Goal: Task Accomplishment & Management: Use online tool/utility

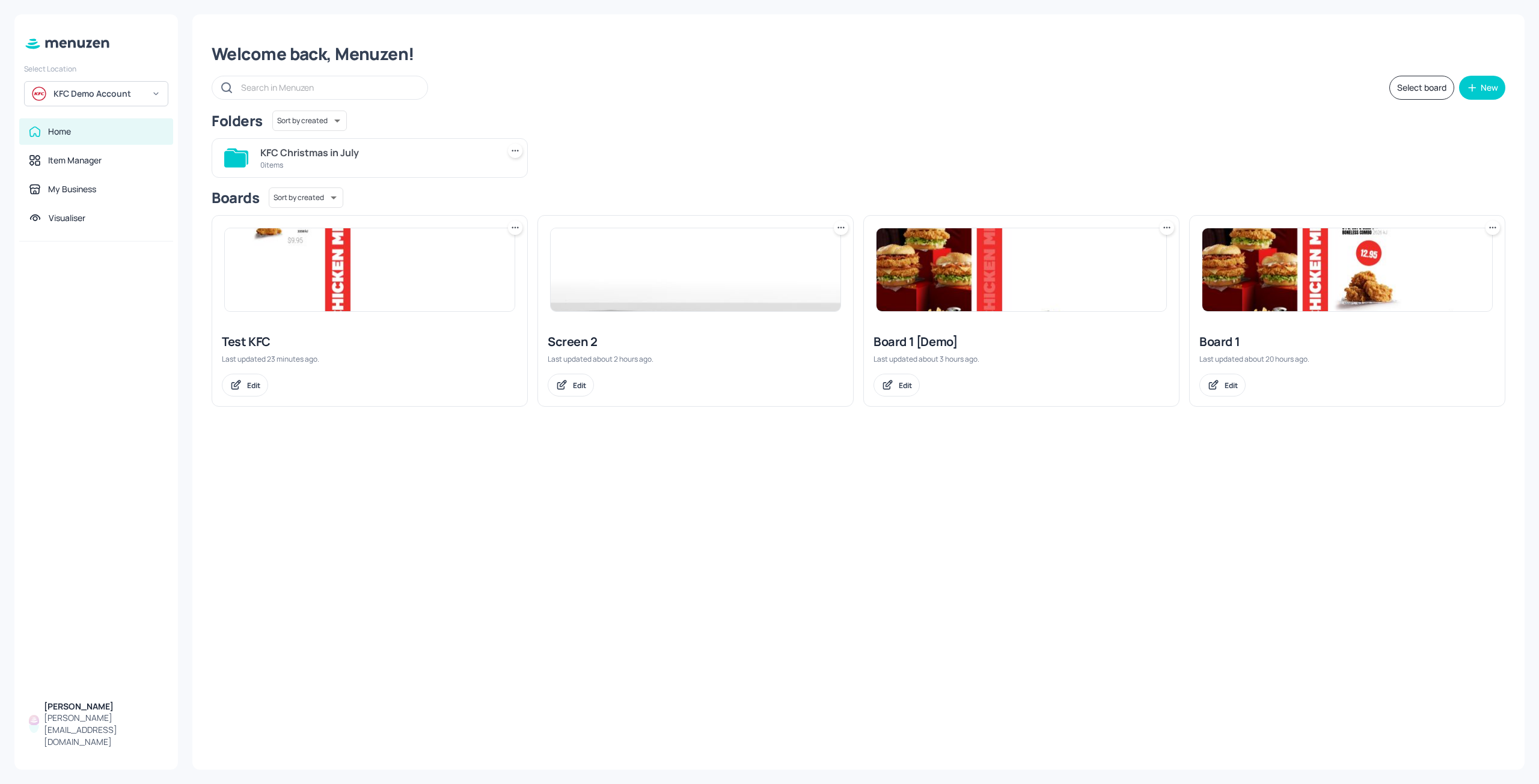
click at [82, 139] on div "Home" at bounding box center [96, 132] width 154 height 27
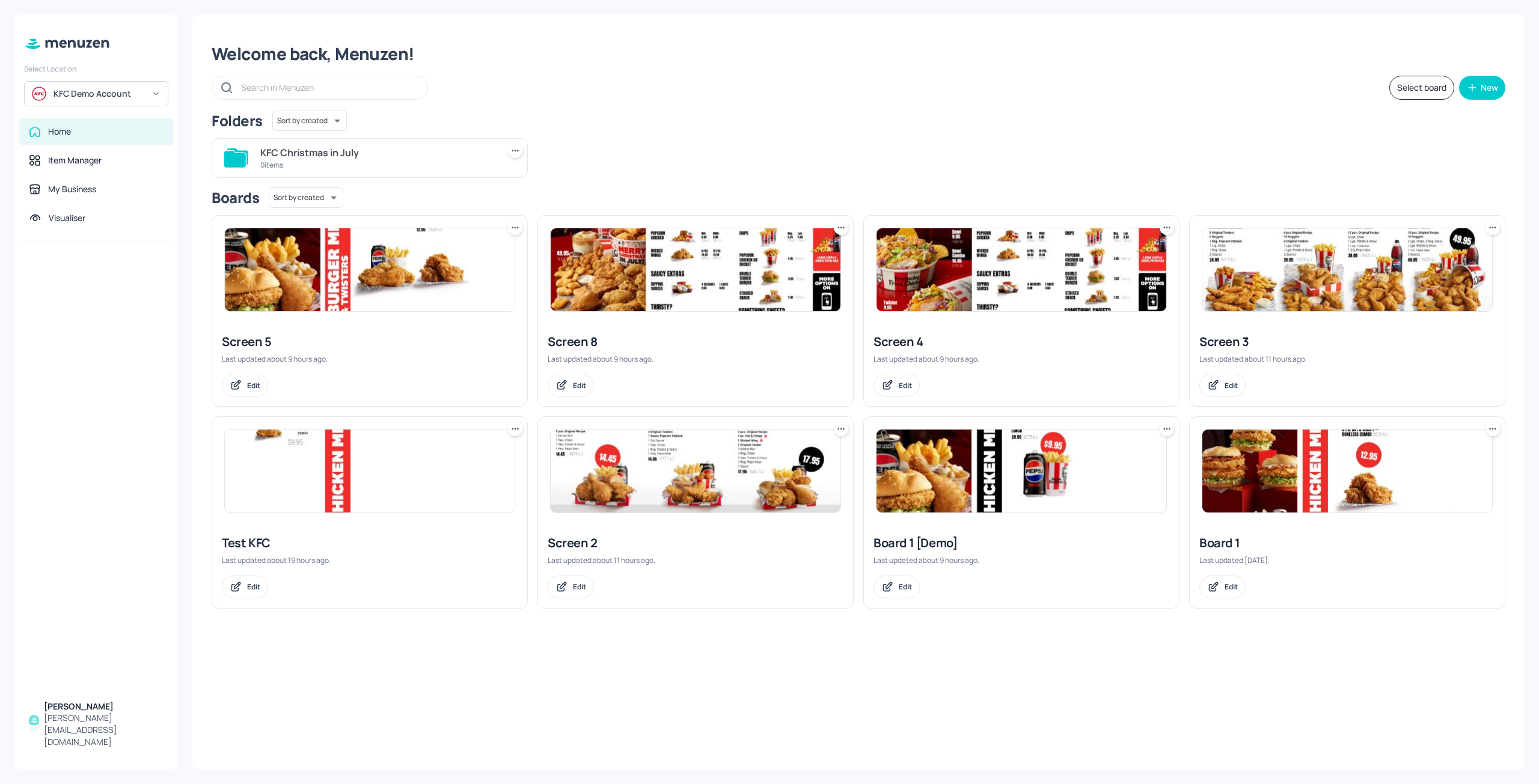
click at [653, 485] on img at bounding box center [695, 471] width 290 height 83
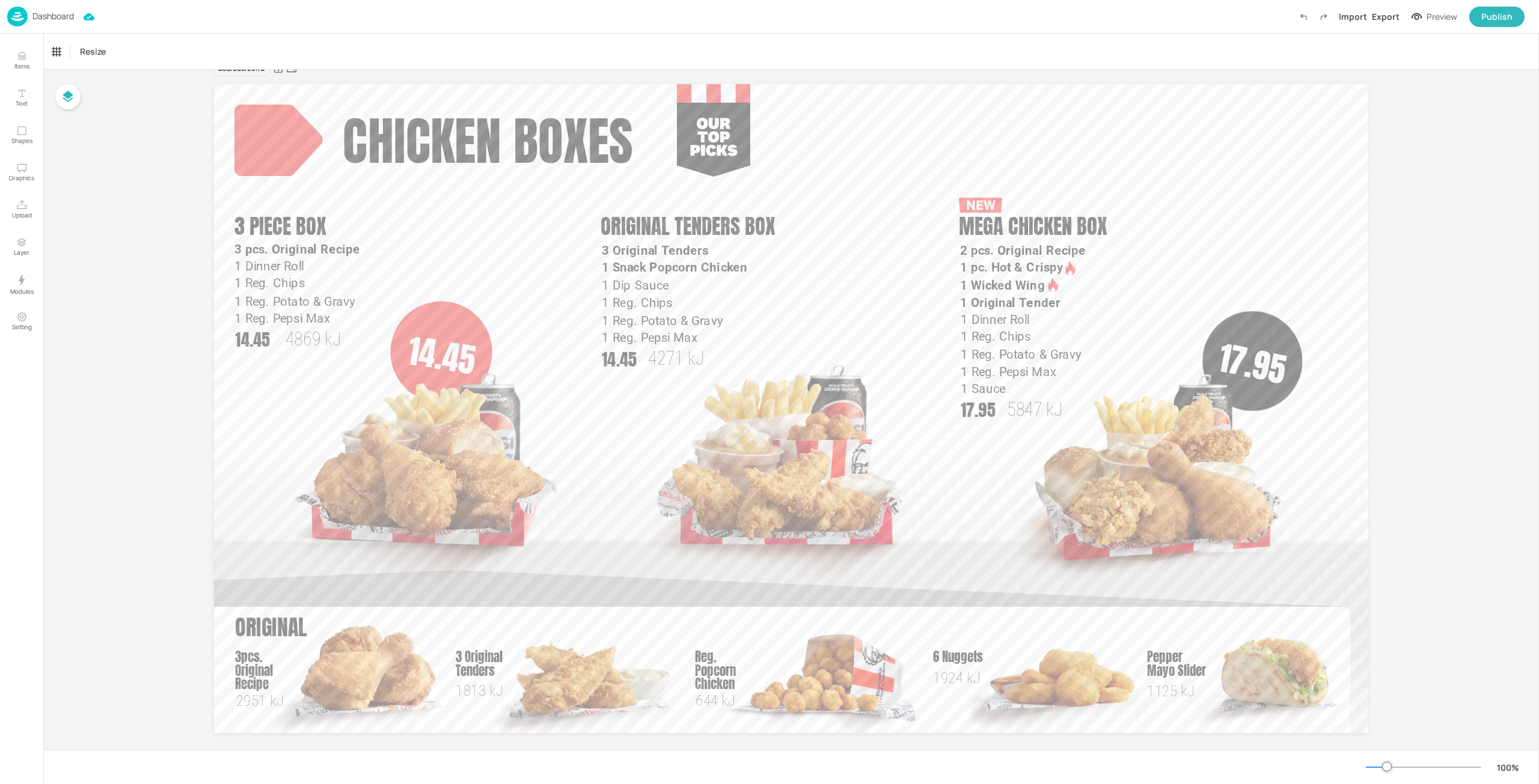
scroll to position [38, 0]
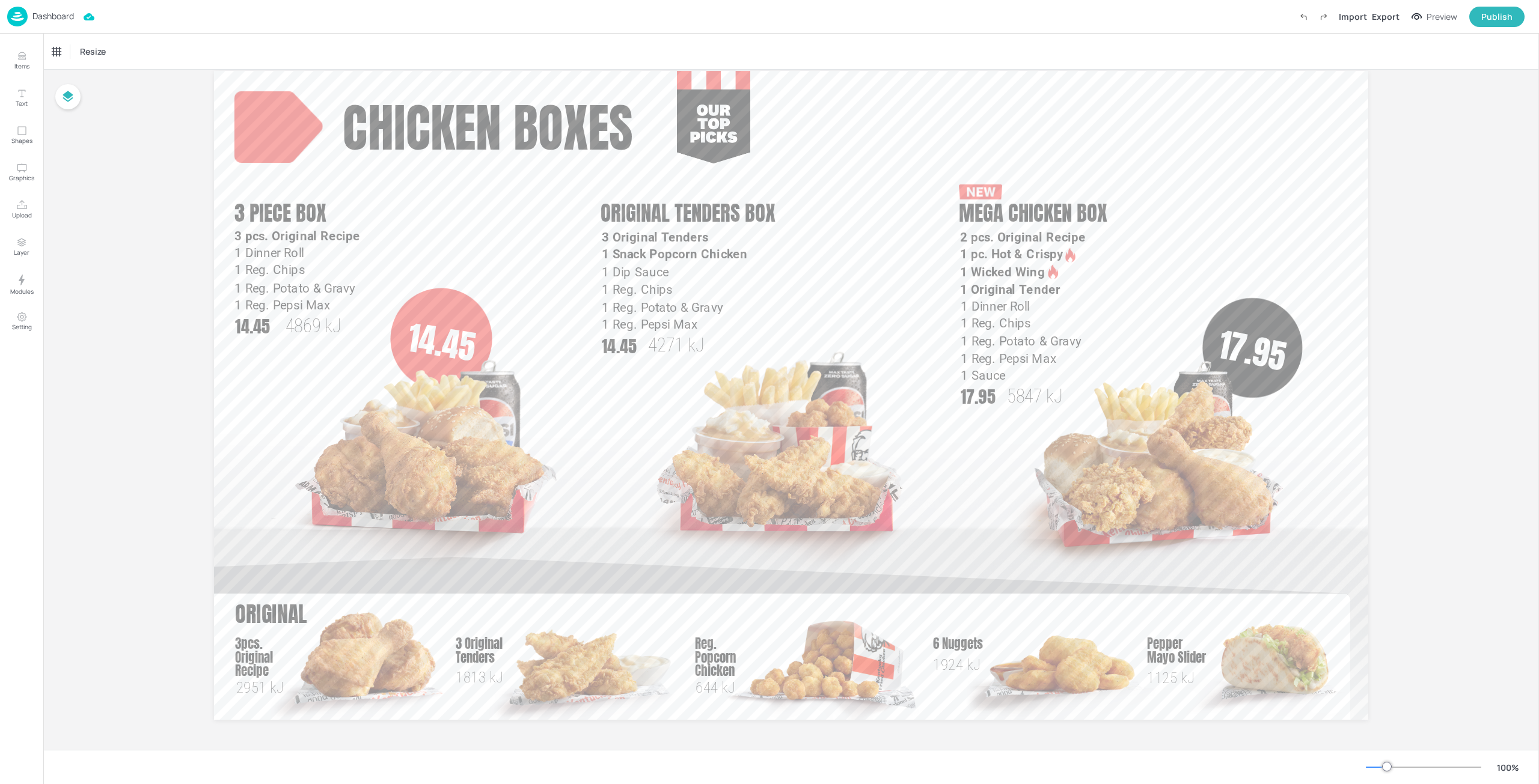
click at [62, 20] on p "Dashboard" at bounding box center [53, 17] width 41 height 9
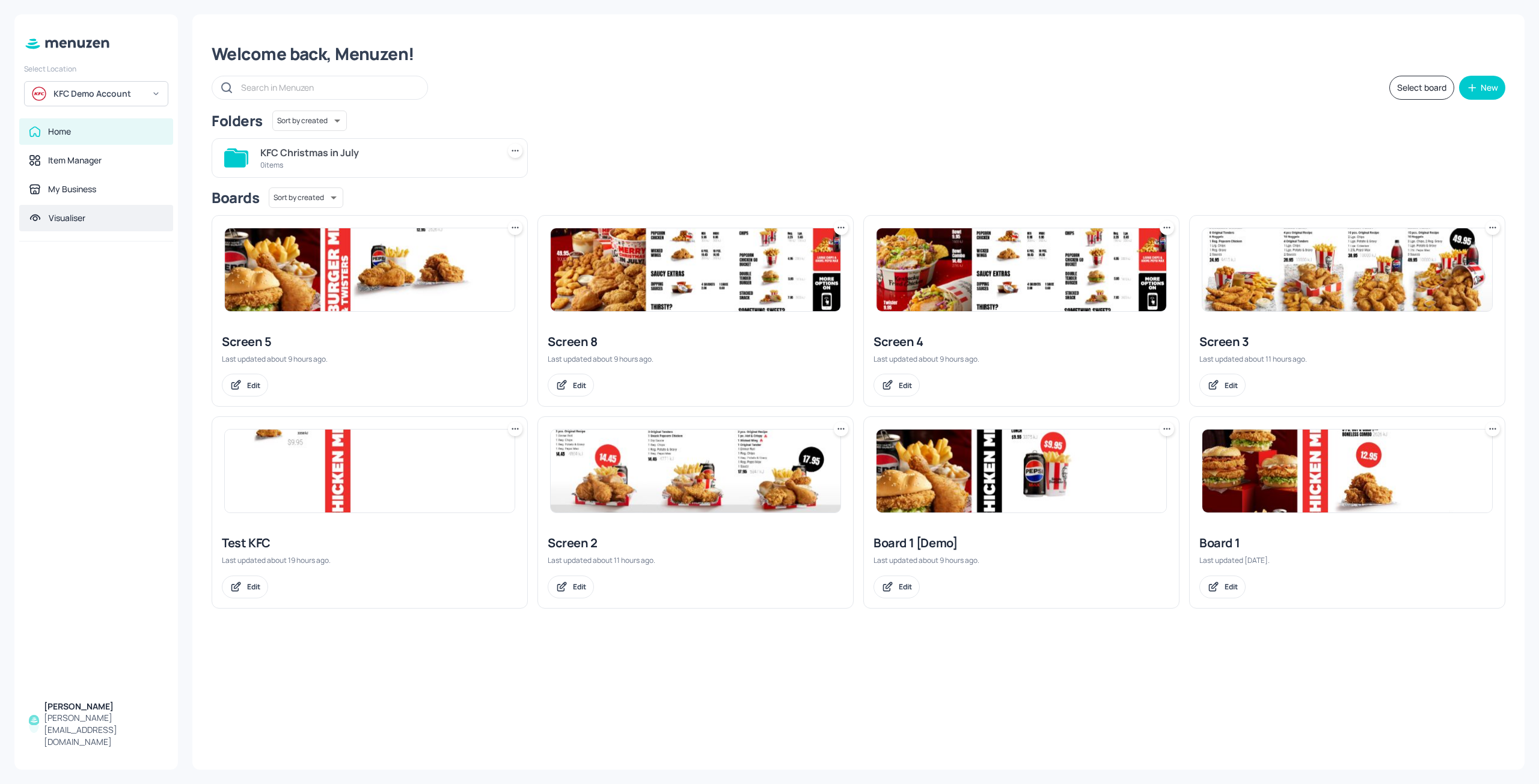
click at [79, 212] on div "Visualiser" at bounding box center [96, 218] width 154 height 27
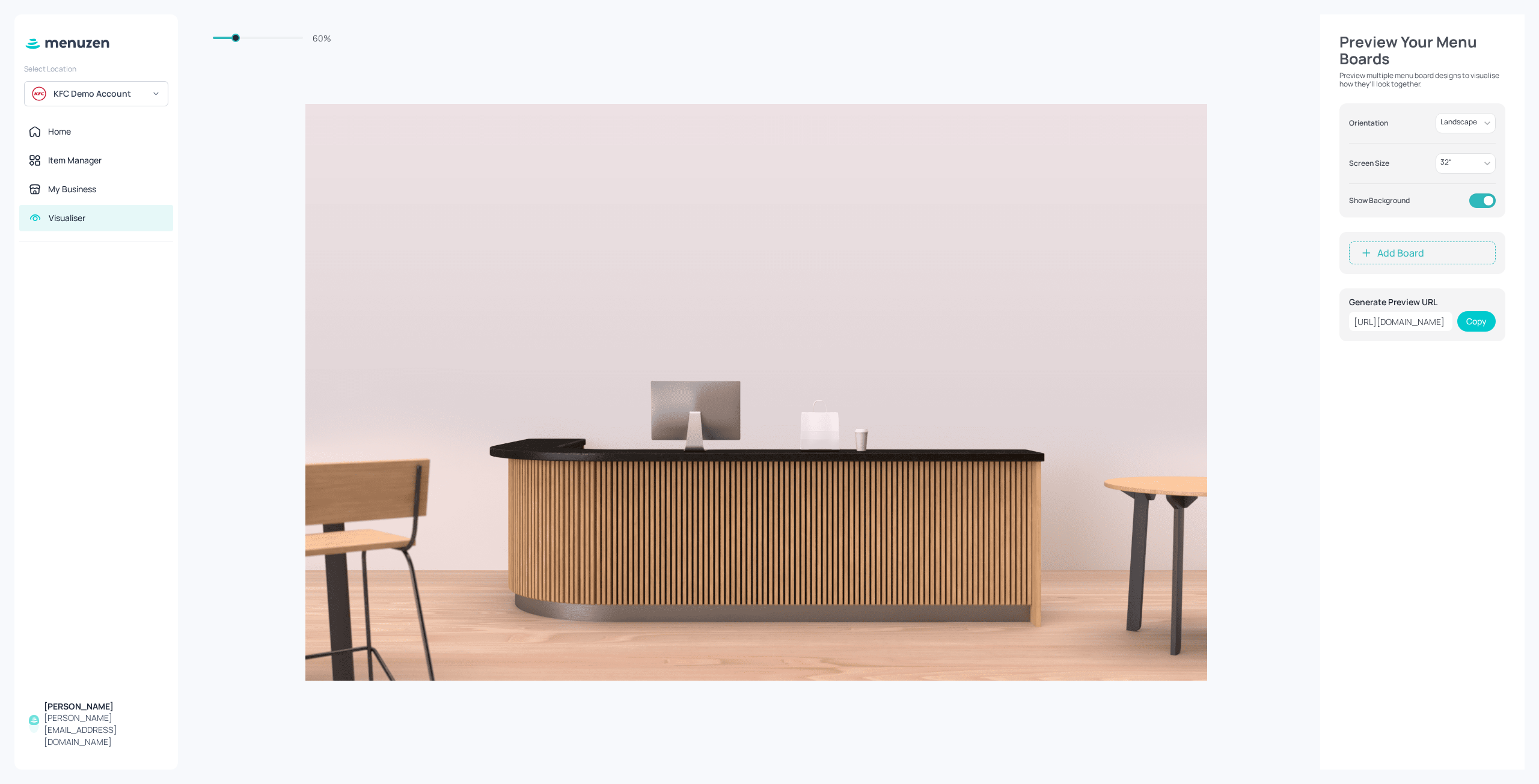
click at [1395, 240] on div "Add Board" at bounding box center [1423, 253] width 166 height 42
click at [1396, 246] on button "Add Board" at bounding box center [1422, 253] width 147 height 23
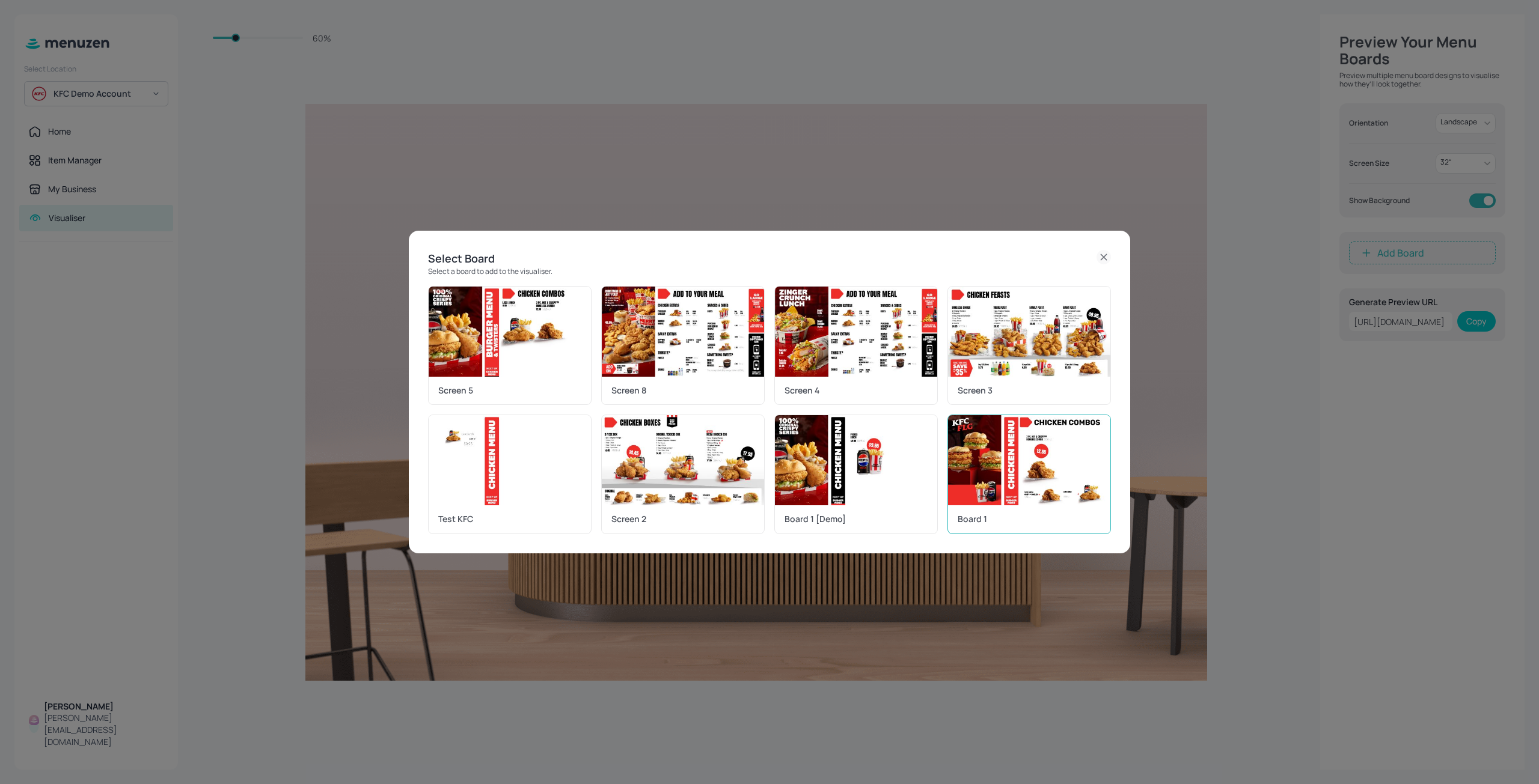
click at [1016, 474] on img at bounding box center [1029, 460] width 163 height 90
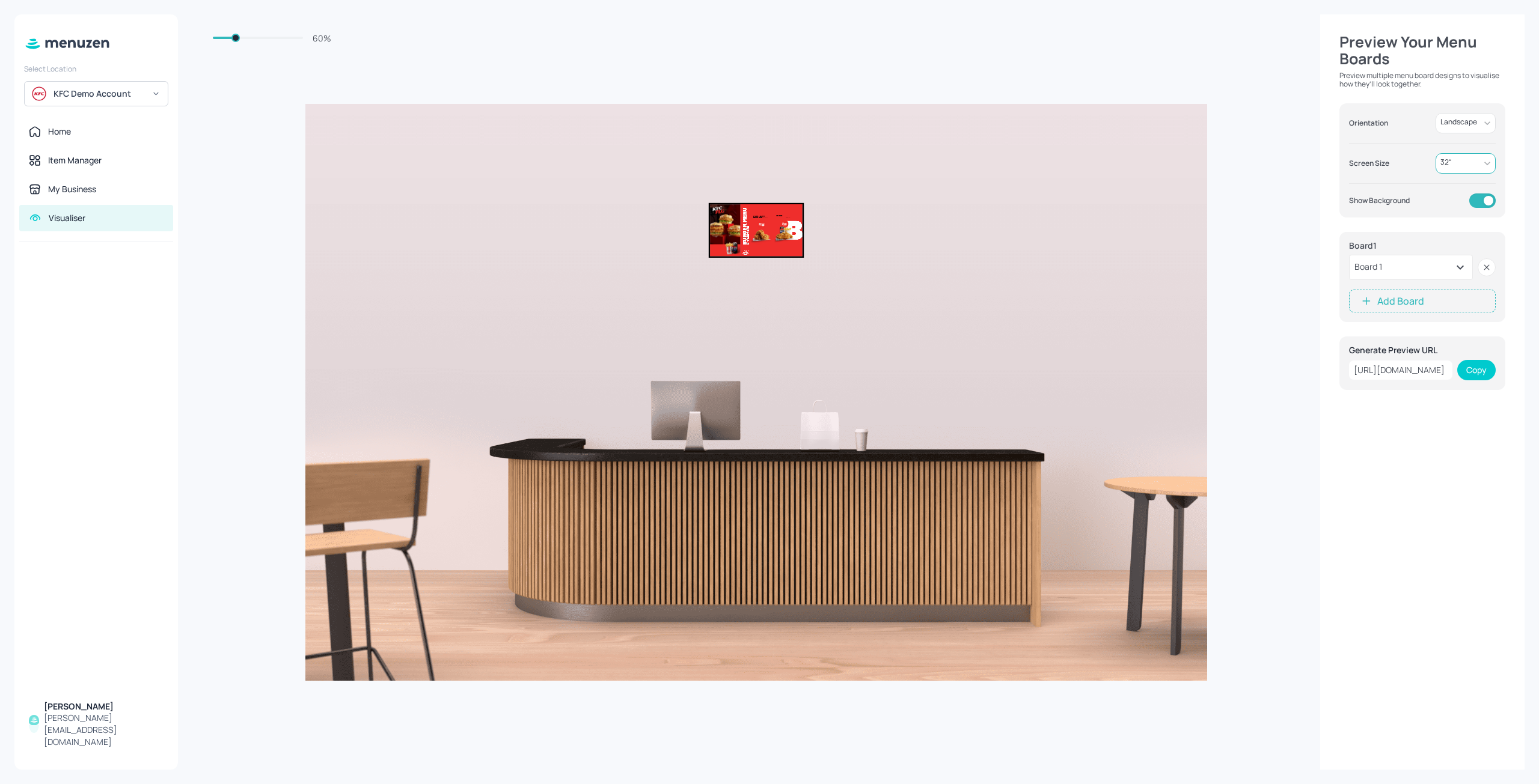
click at [1482, 166] on body "Select Location KFC Demo Account Home Item Manager My Business Visualiser Dylan…" at bounding box center [769, 392] width 1539 height 784
click at [1459, 236] on li "50 “" at bounding box center [1465, 234] width 60 height 16
type input "50"
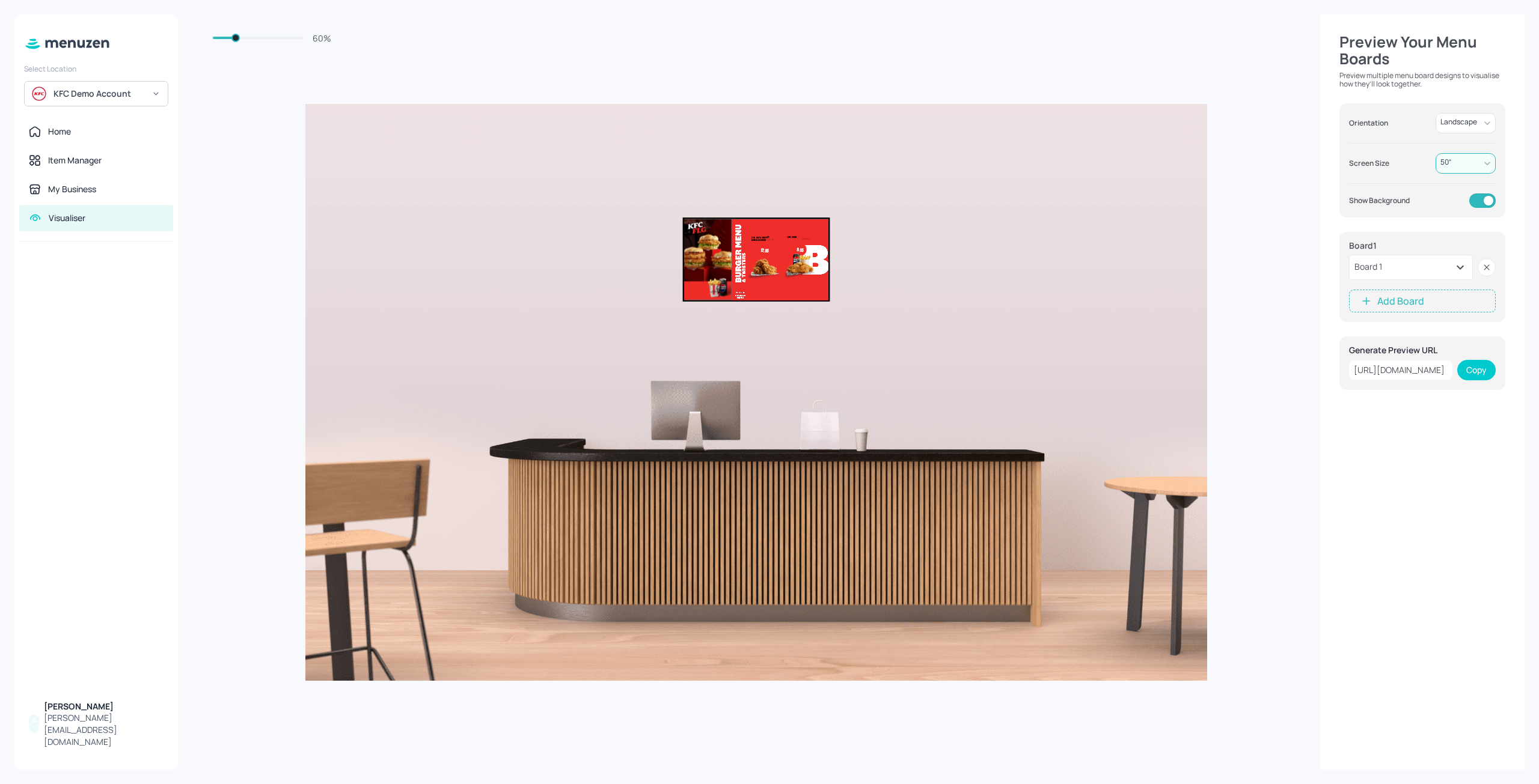
click at [1402, 298] on button "Add Board" at bounding box center [1422, 301] width 147 height 23
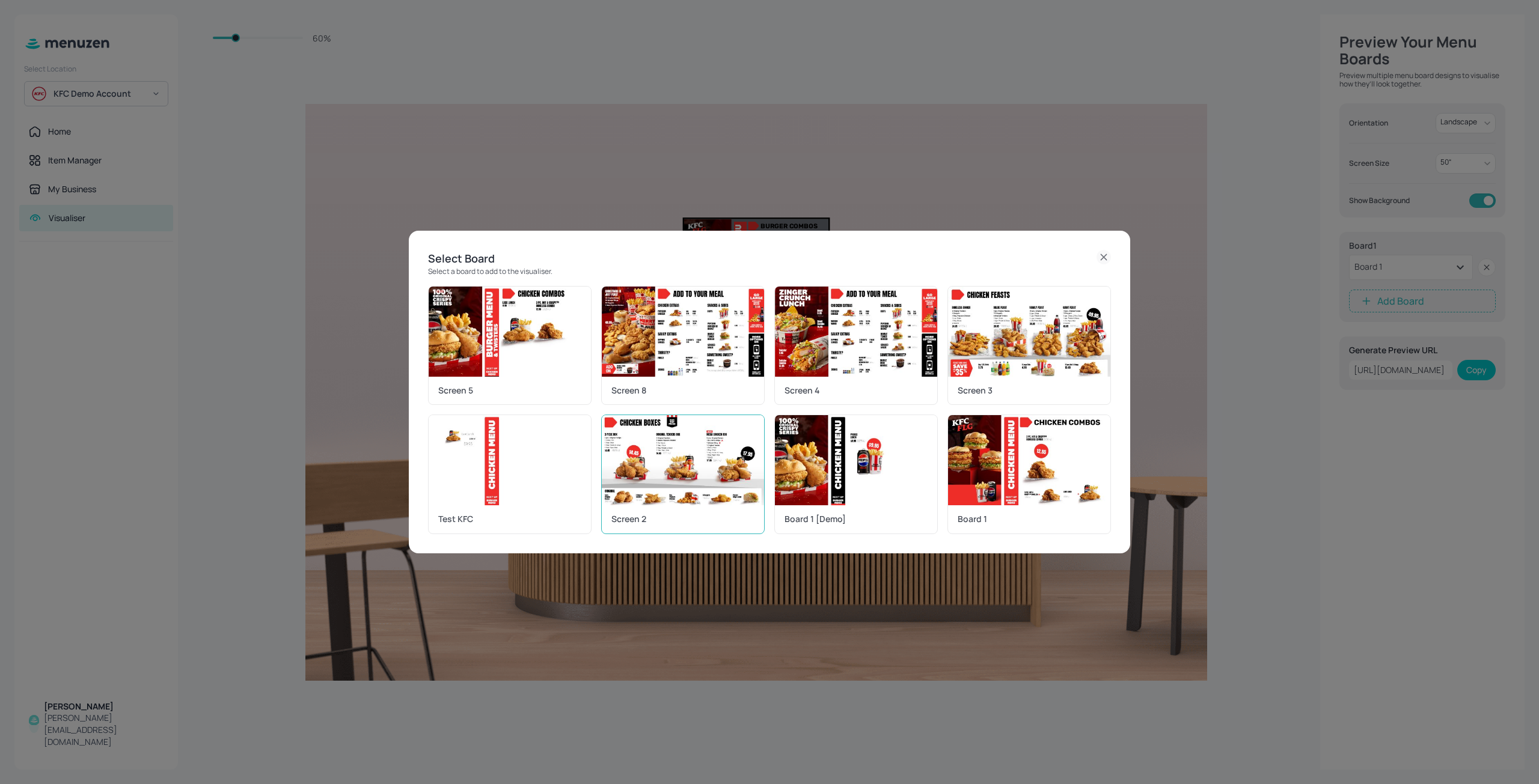
click at [741, 463] on img at bounding box center [683, 460] width 163 height 90
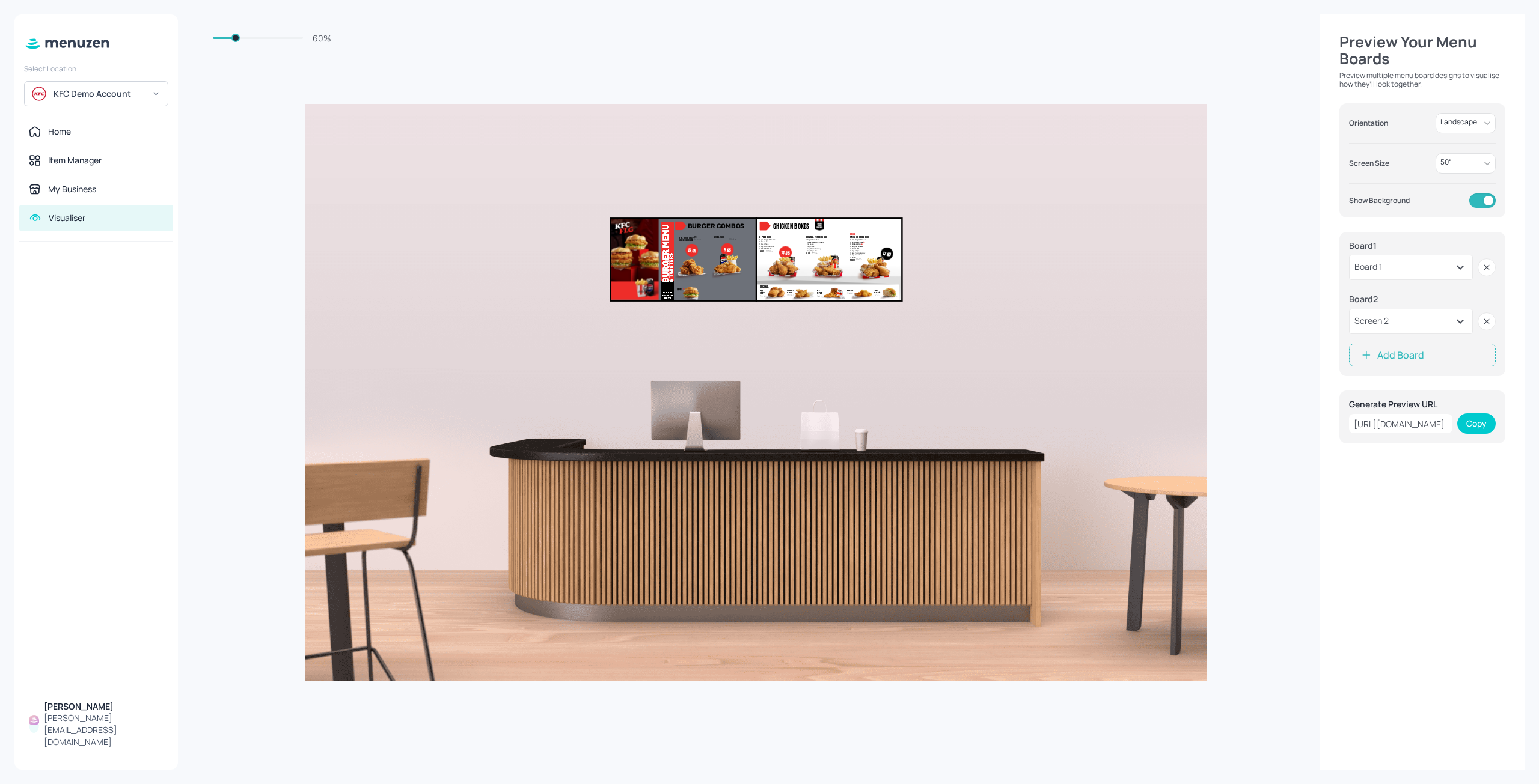
click at [1426, 348] on button "Add Board" at bounding box center [1422, 356] width 147 height 23
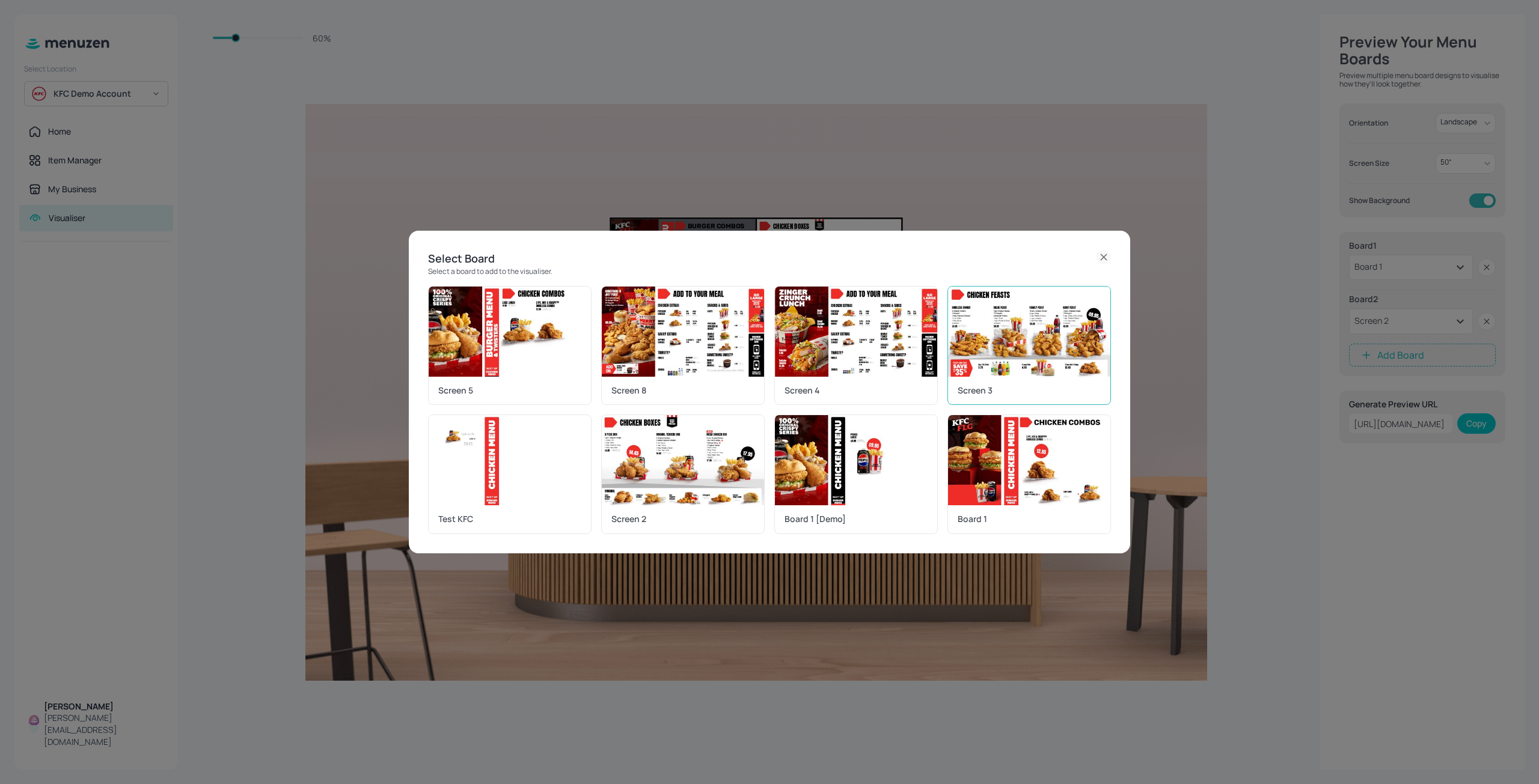
click at [1016, 356] on img at bounding box center [1029, 332] width 163 height 90
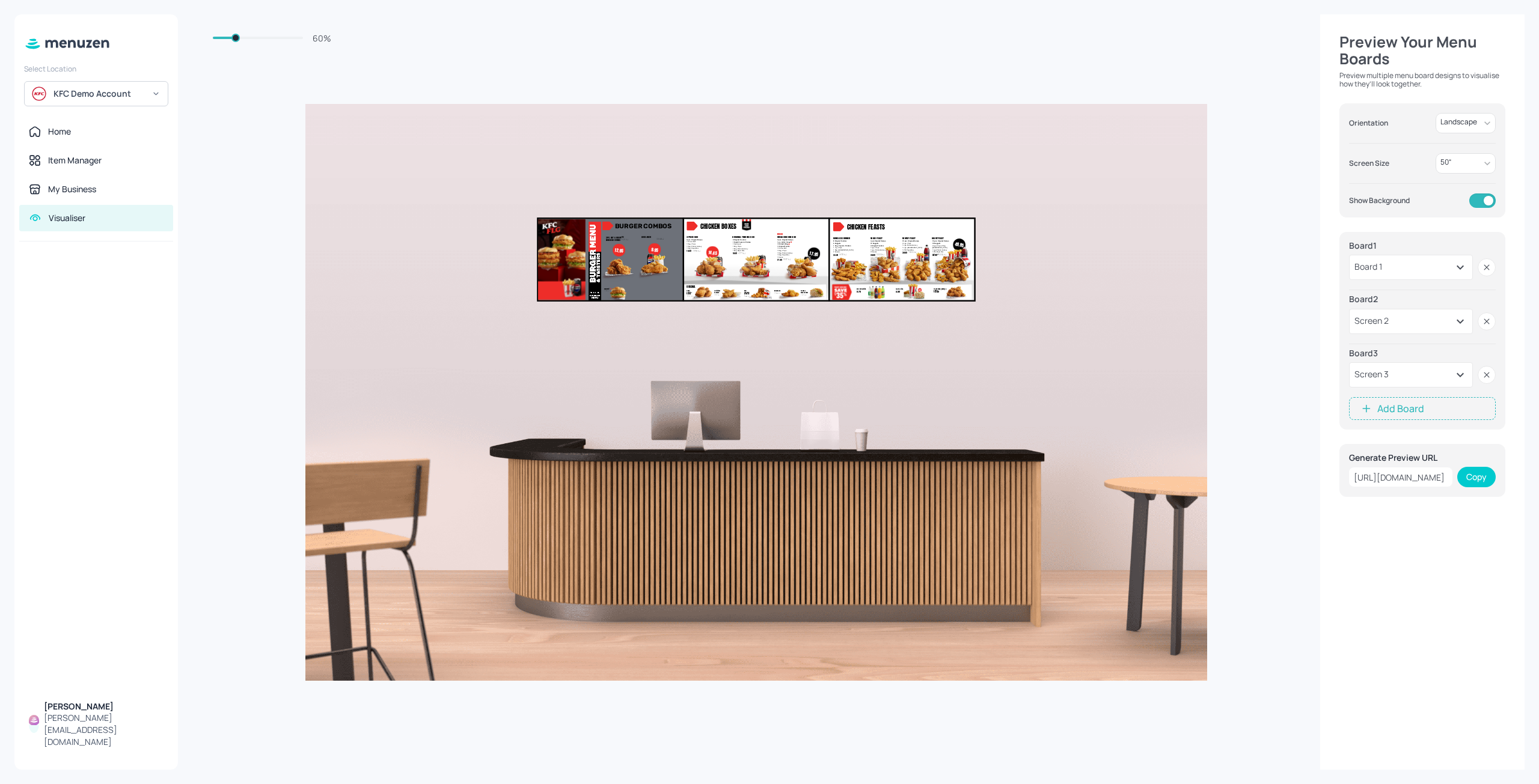
click at [1375, 401] on button "Add Board" at bounding box center [1422, 409] width 147 height 23
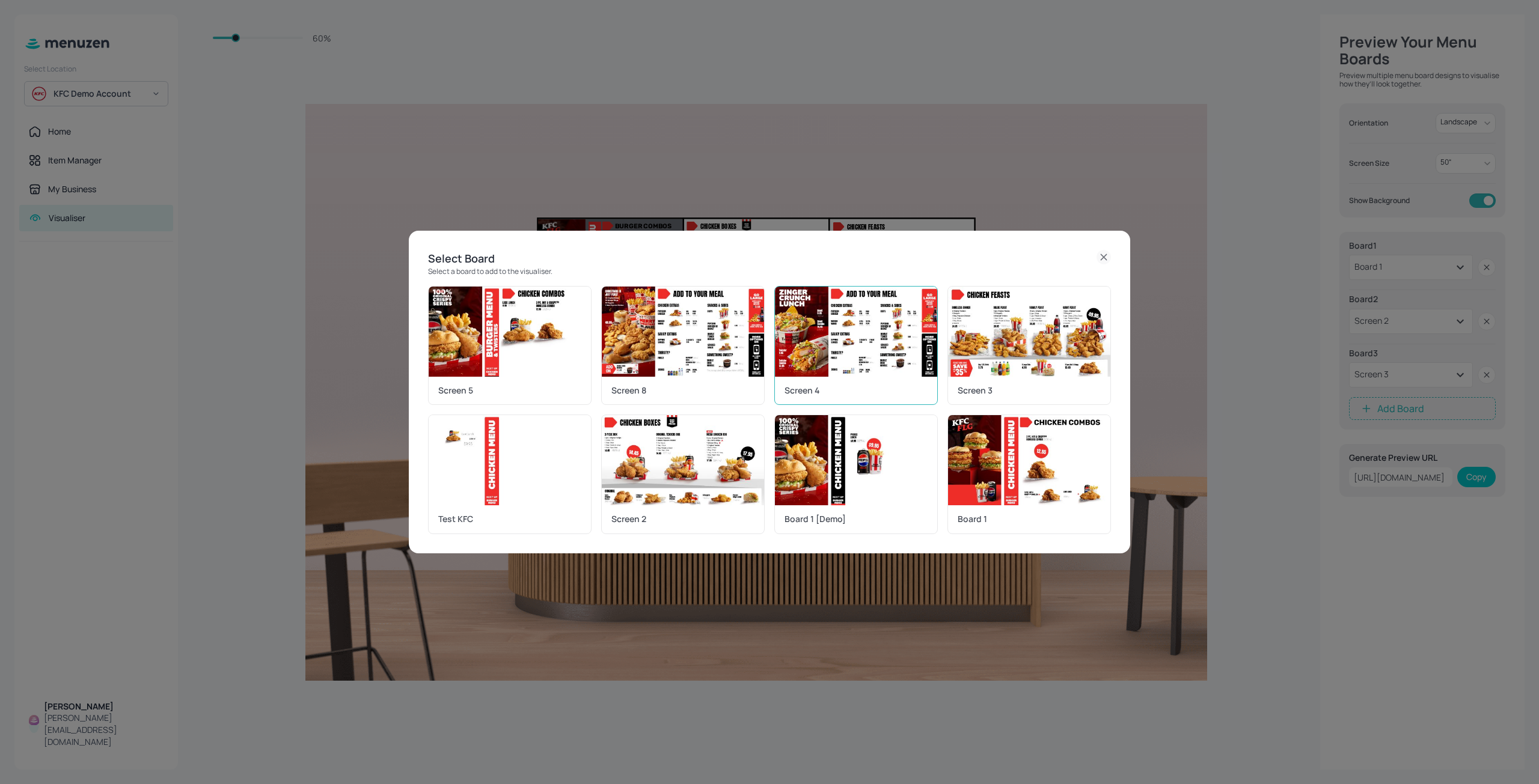
click at [873, 372] on img at bounding box center [856, 332] width 163 height 90
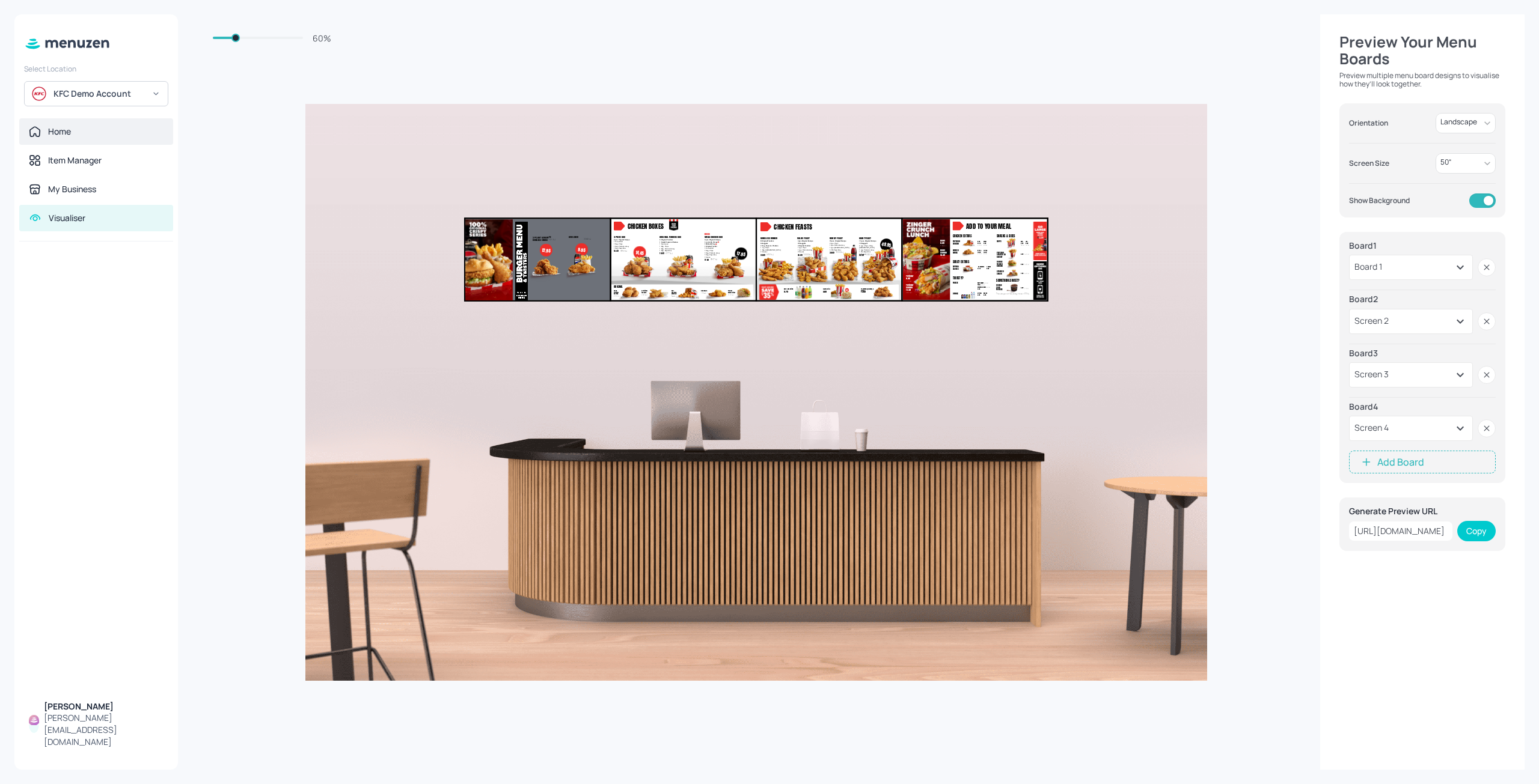
click at [103, 130] on div "Home" at bounding box center [96, 132] width 134 height 12
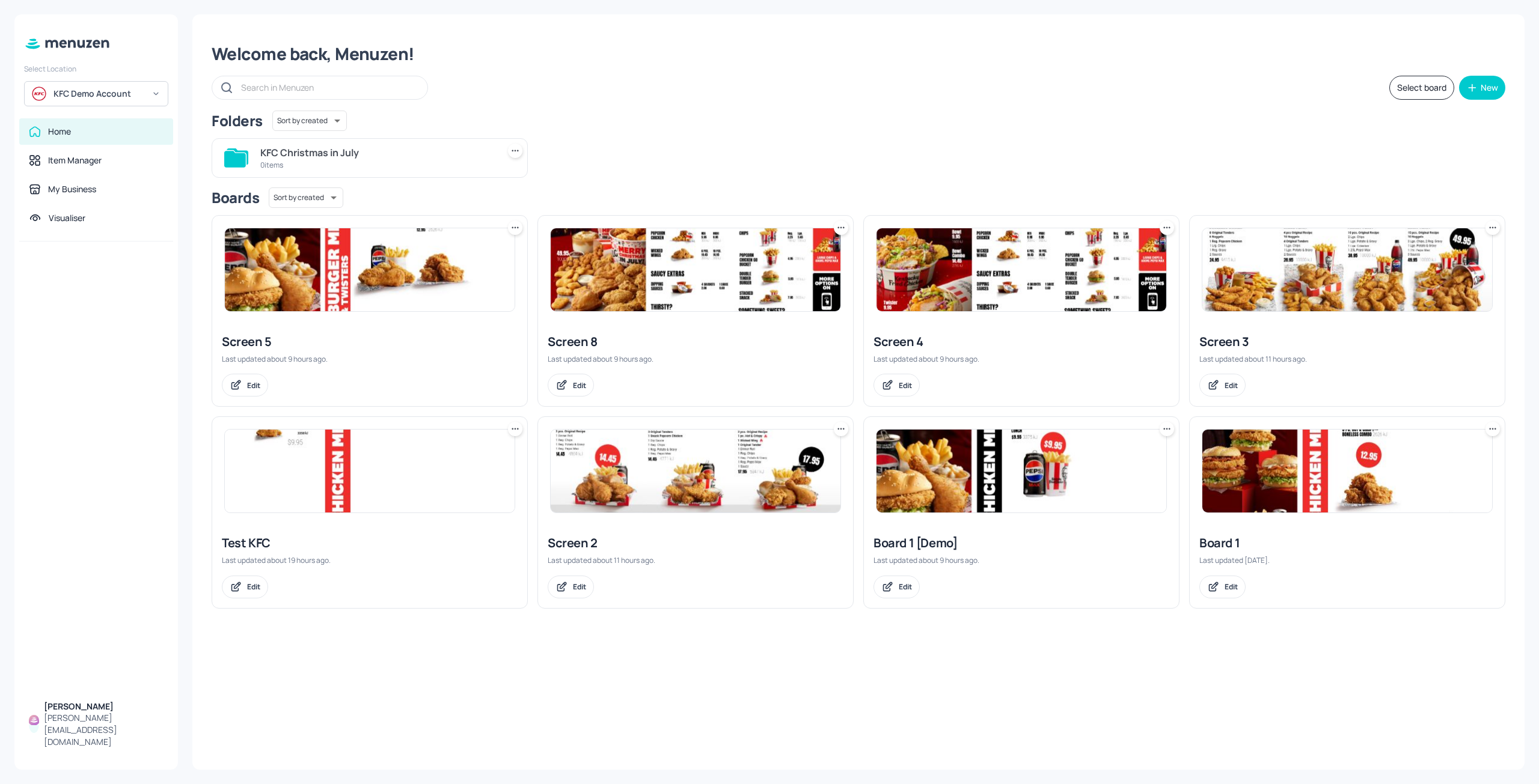
click at [440, 270] on img at bounding box center [369, 270] width 290 height 83
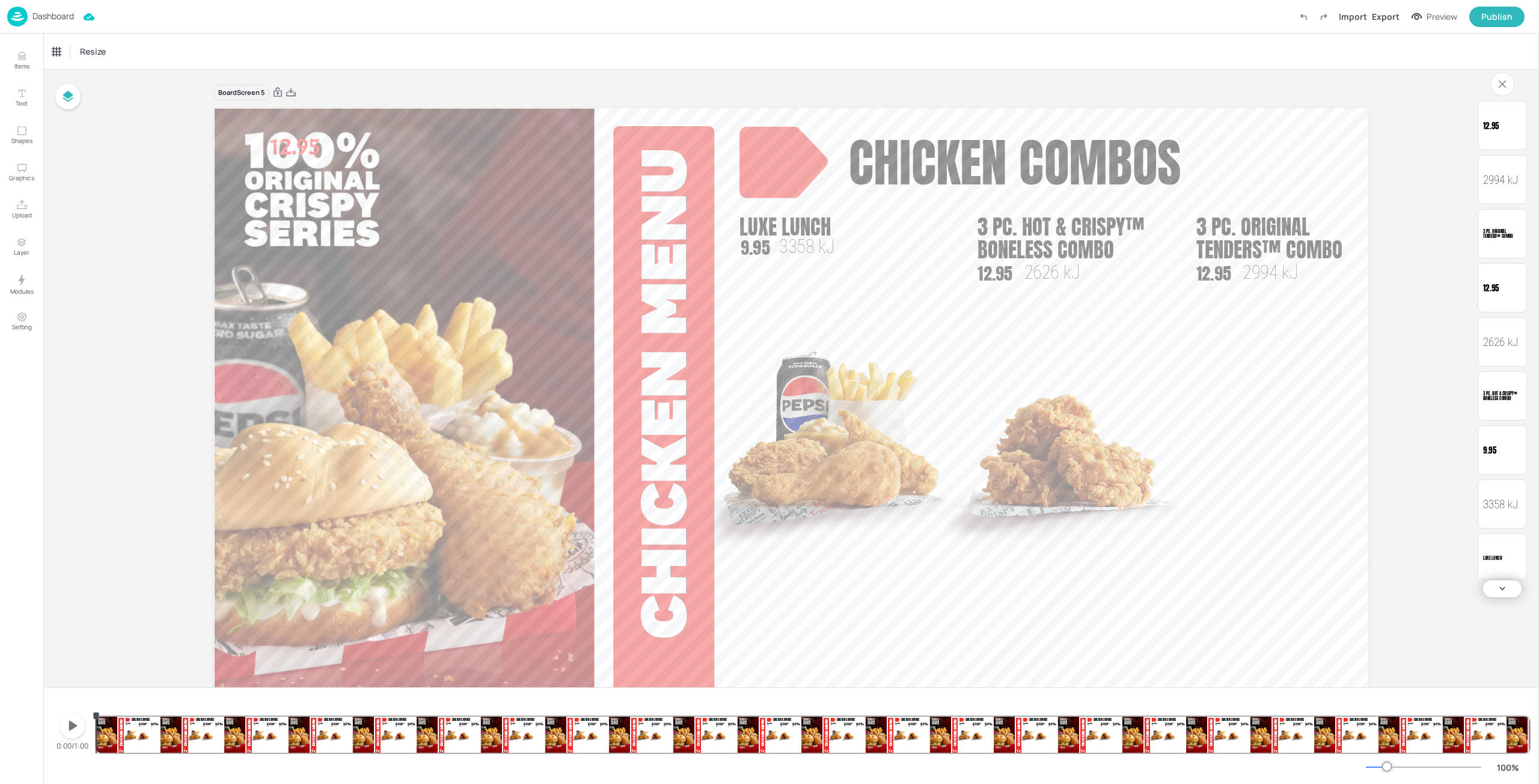
click at [70, 725] on icon "button" at bounding box center [74, 725] width 9 height 9
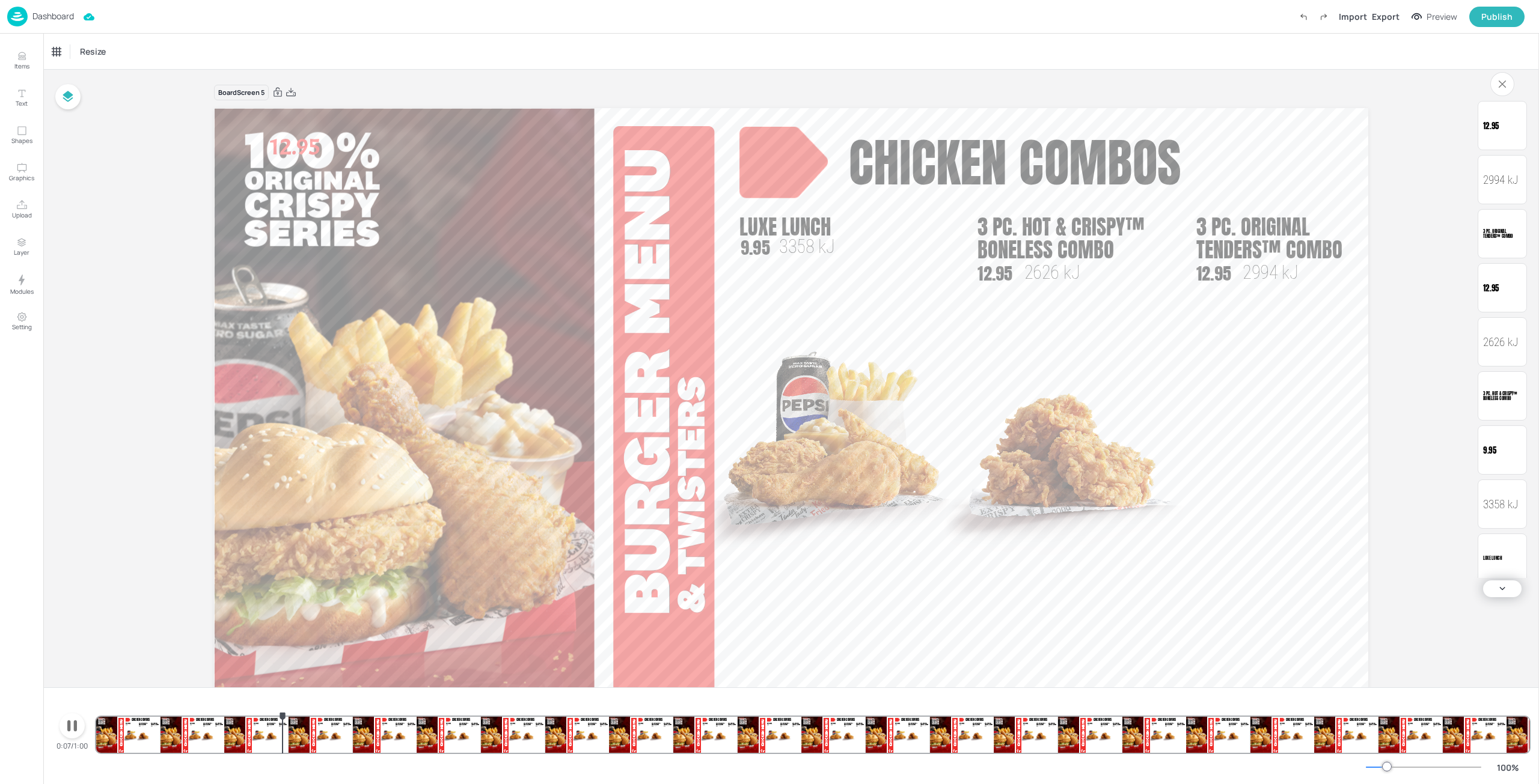
click at [69, 725] on icon "button" at bounding box center [72, 726] width 9 height 12
click at [40, 7] on div "Dashboard" at bounding box center [40, 16] width 67 height 20
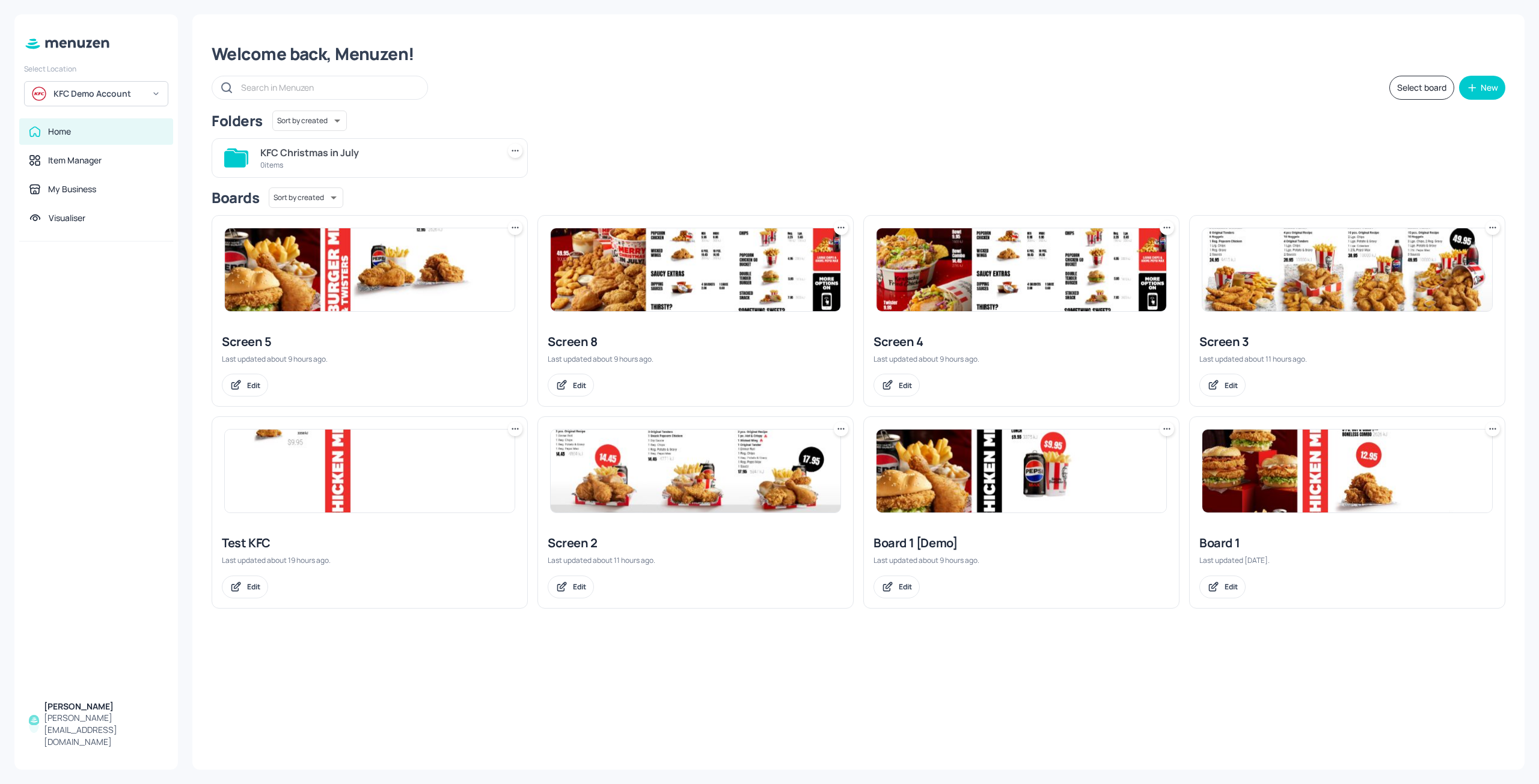
click at [1337, 254] on img at bounding box center [1347, 270] width 290 height 83
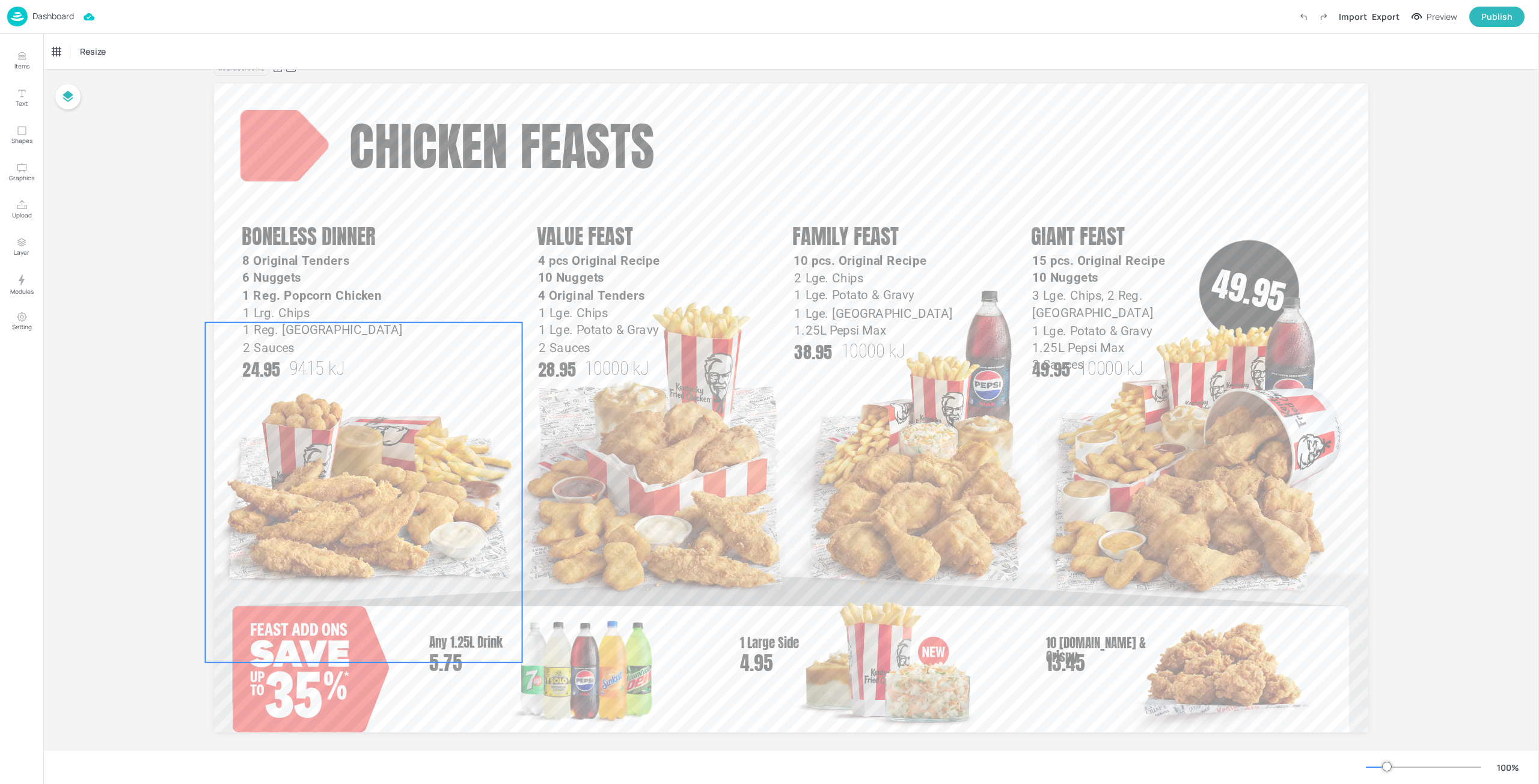
scroll to position [38, 0]
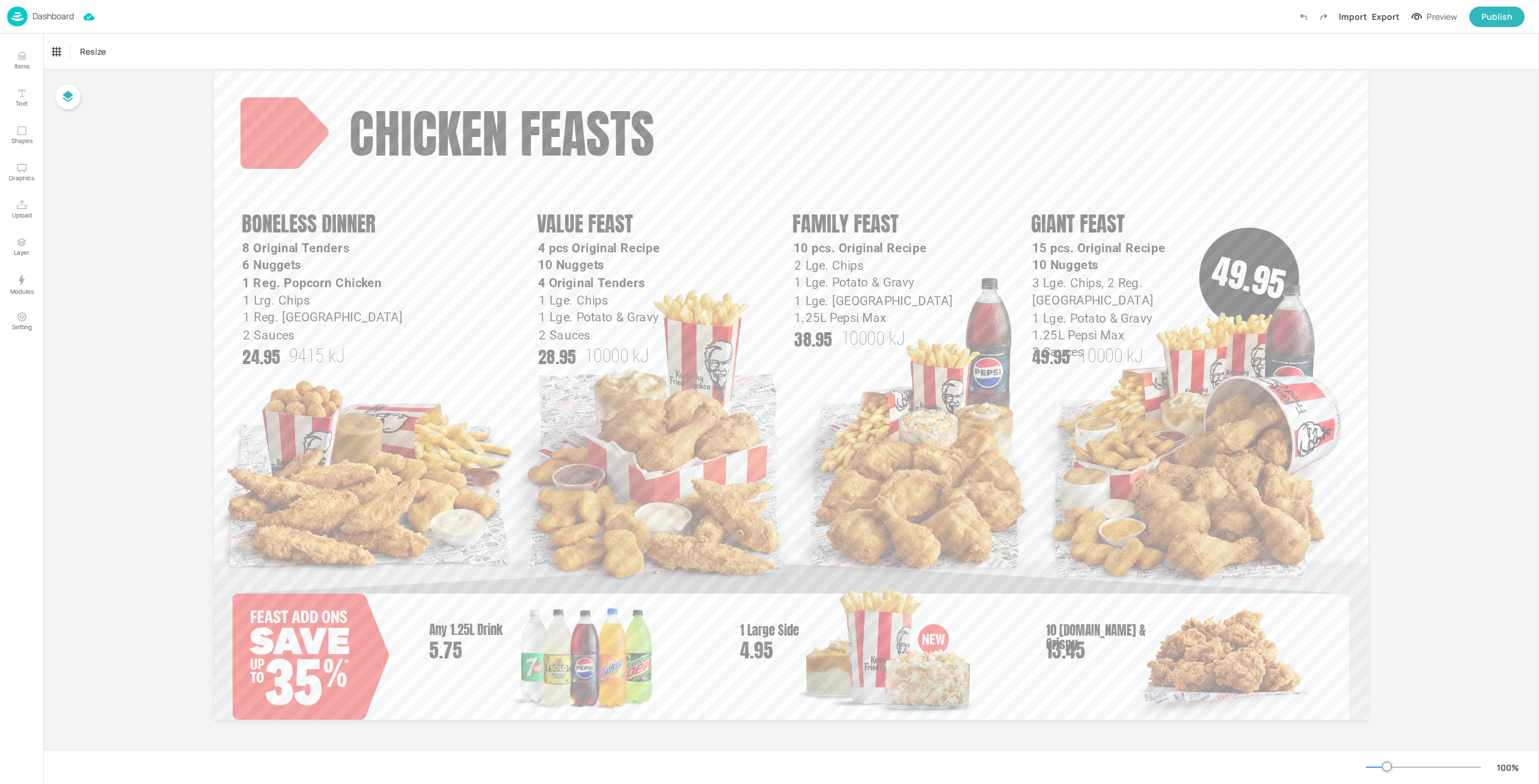
click at [56, 20] on p "Dashboard" at bounding box center [53, 17] width 41 height 9
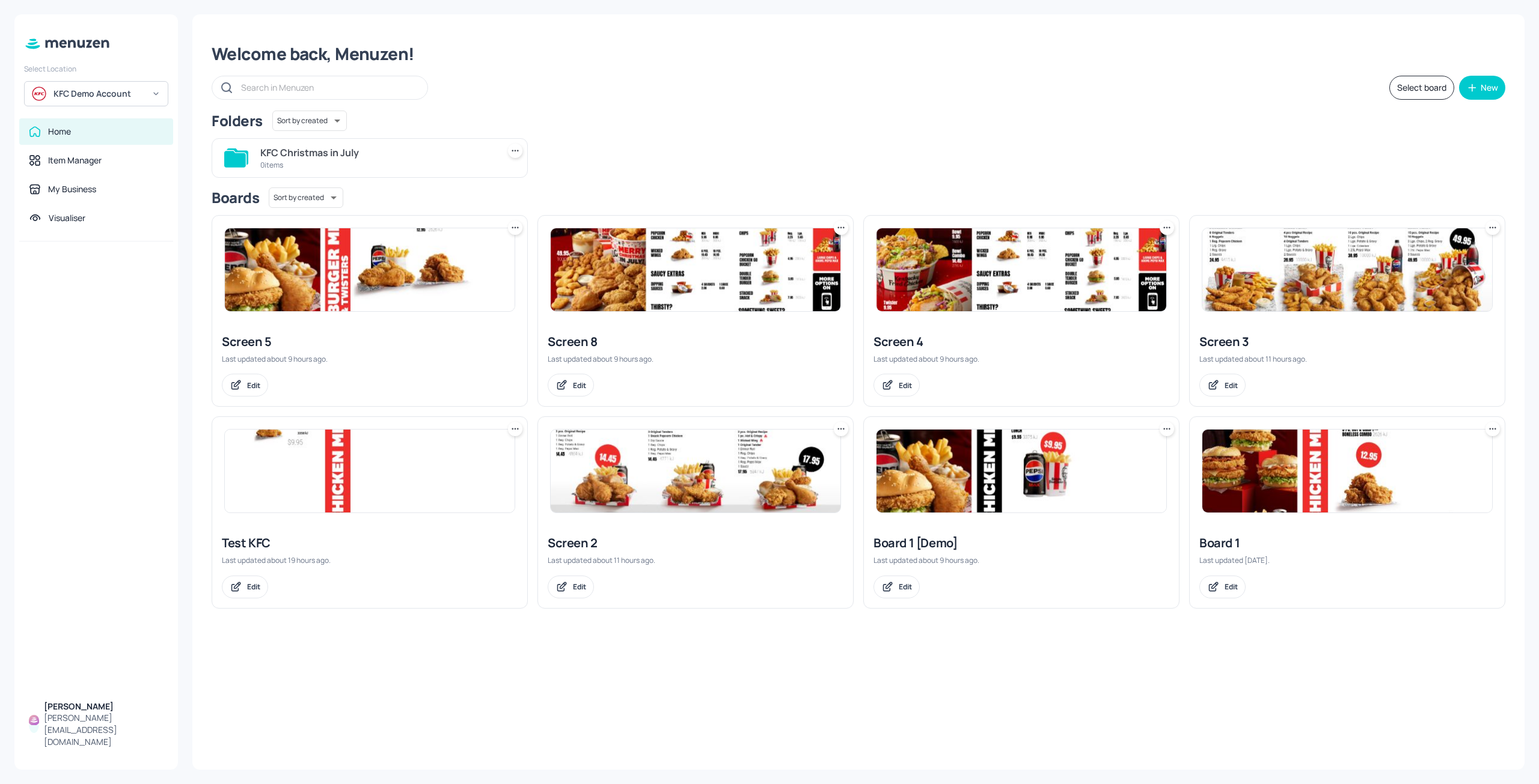
click at [1334, 320] on div at bounding box center [1347, 270] width 315 height 108
click at [1345, 295] on img at bounding box center [1347, 270] width 290 height 83
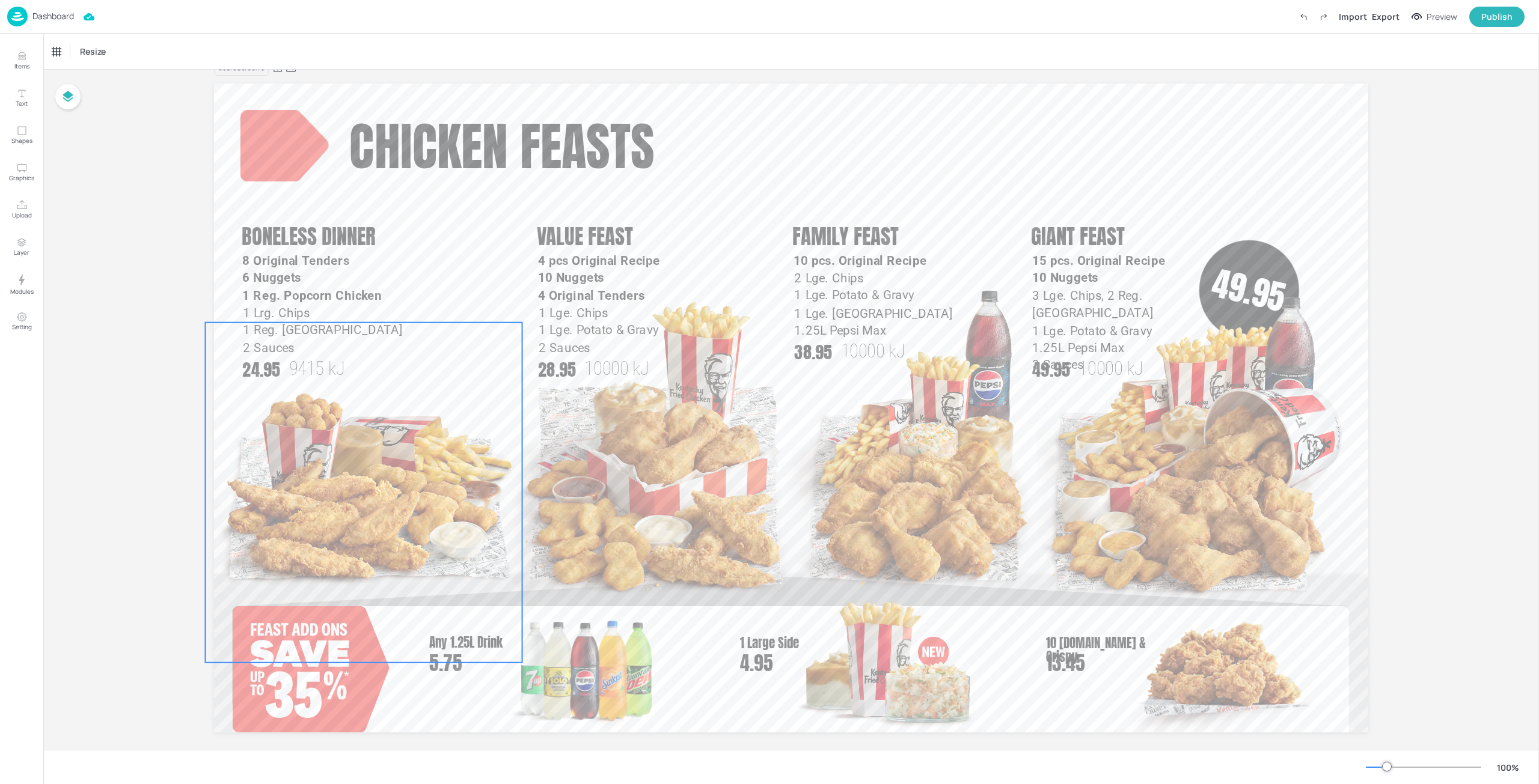
scroll to position [38, 0]
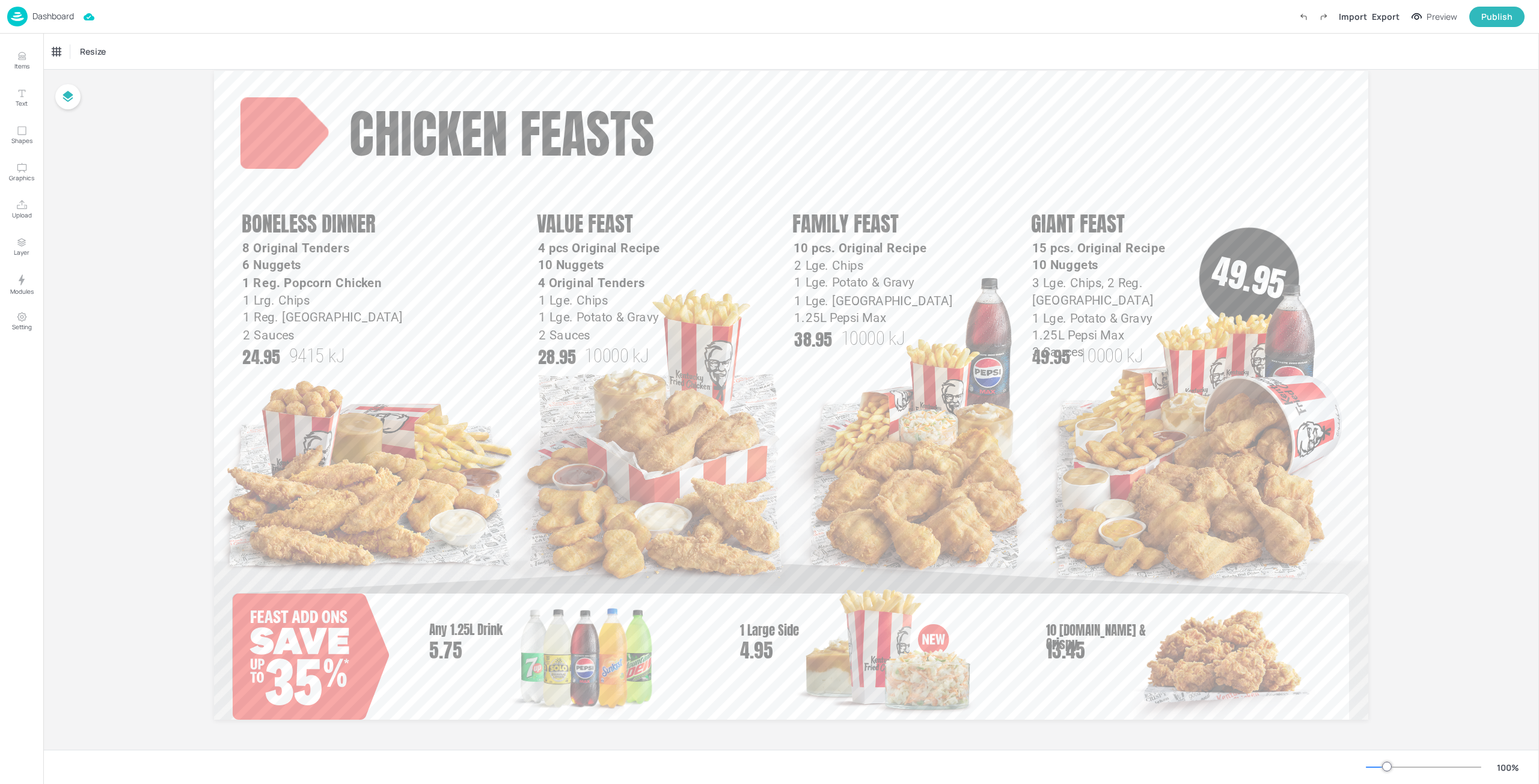
click at [72, 17] on p "Dashboard" at bounding box center [53, 17] width 41 height 9
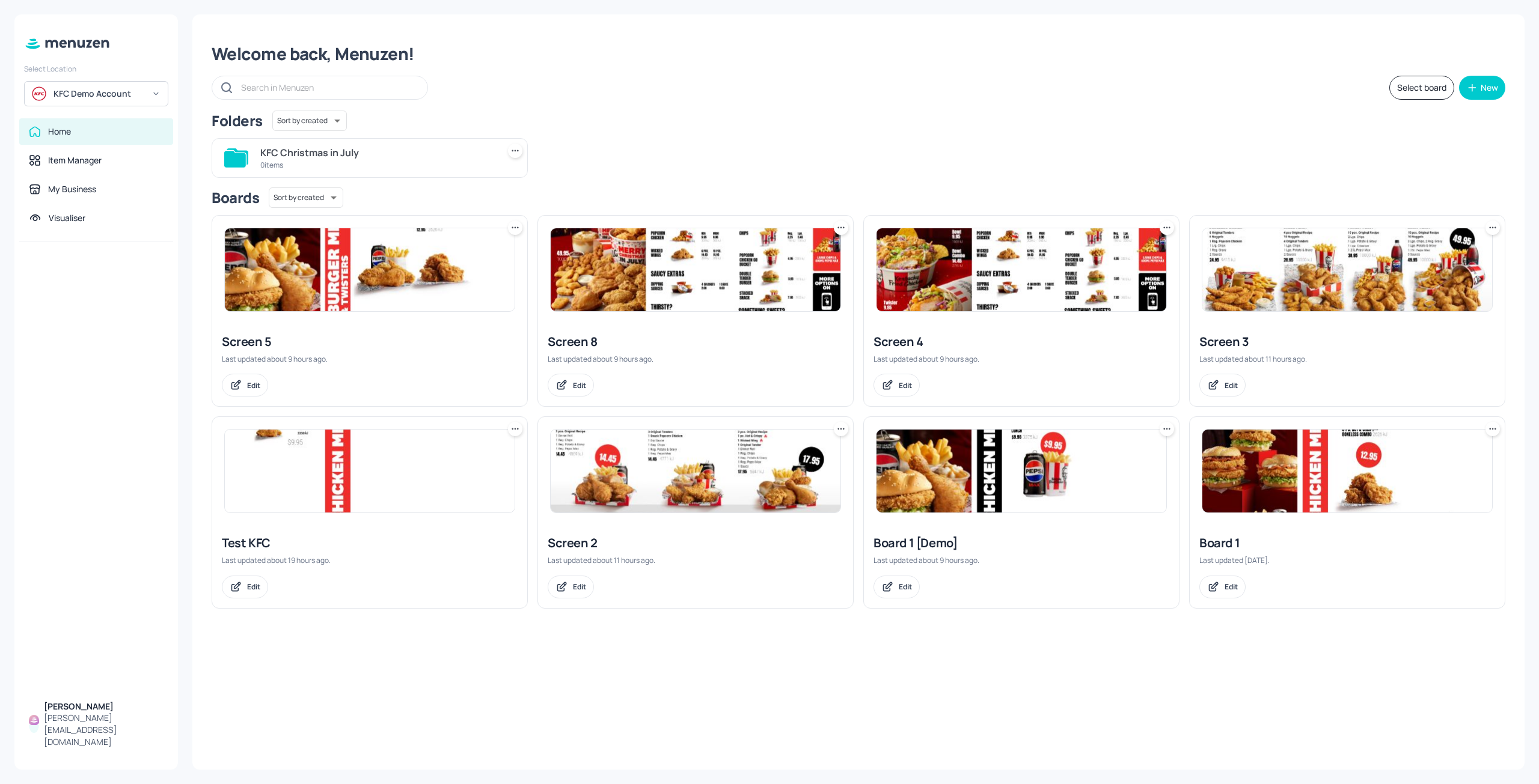
click at [998, 248] on img at bounding box center [1021, 270] width 290 height 83
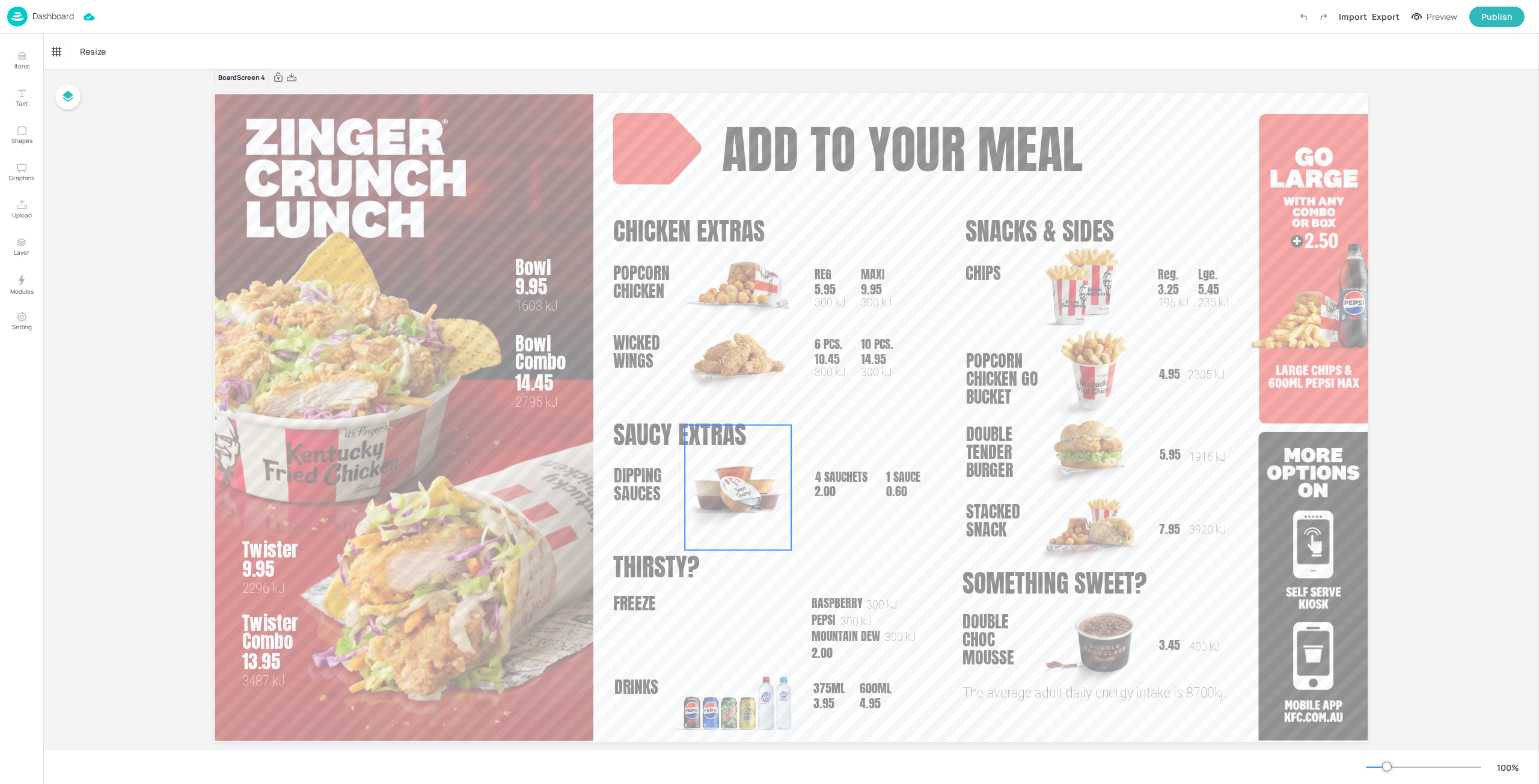
scroll to position [38, 0]
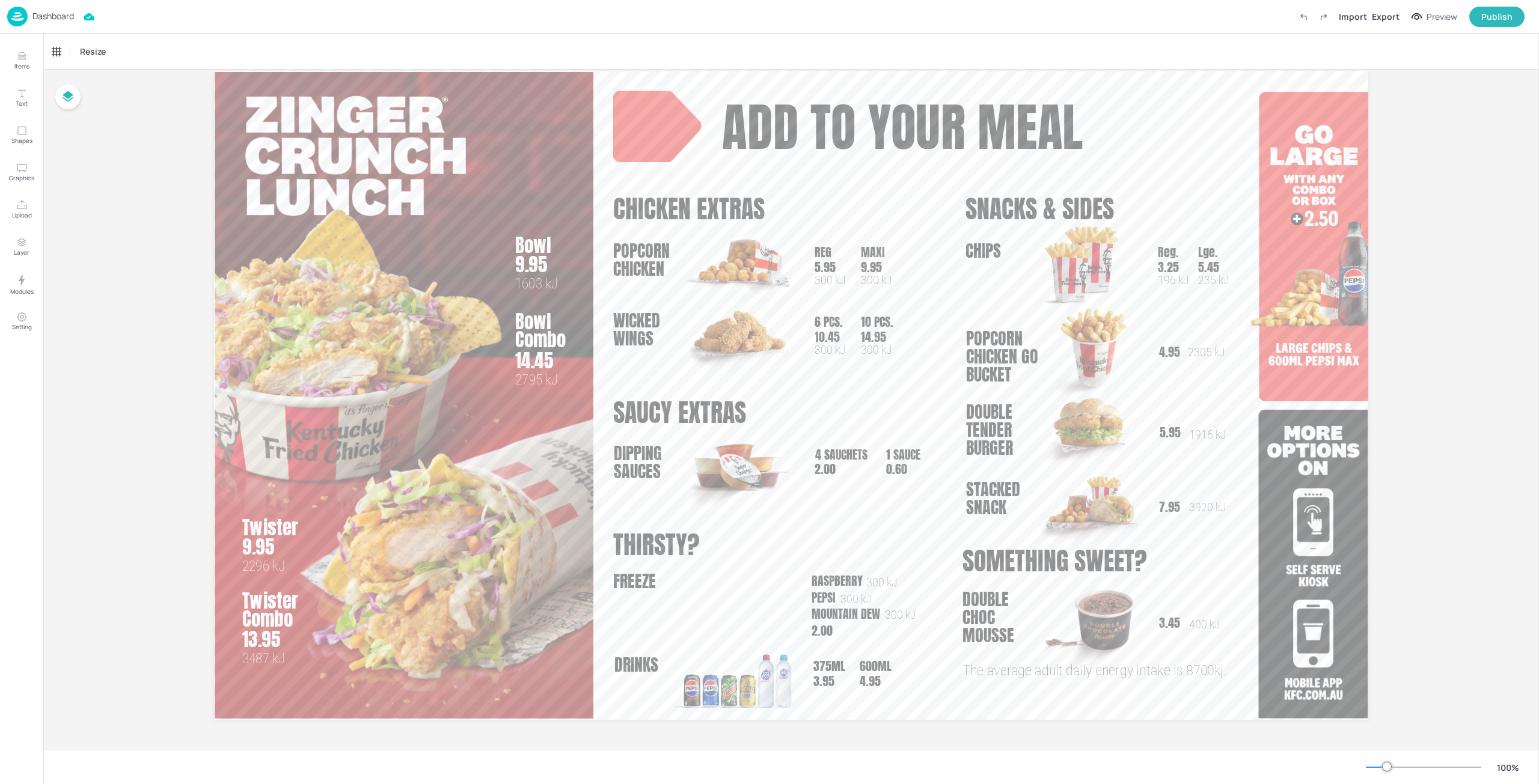
click at [59, 27] on div "Dashboard Import Export Preview Publish" at bounding box center [766, 17] width 1517 height 33
click at [55, 17] on p "Dashboard" at bounding box center [53, 17] width 41 height 9
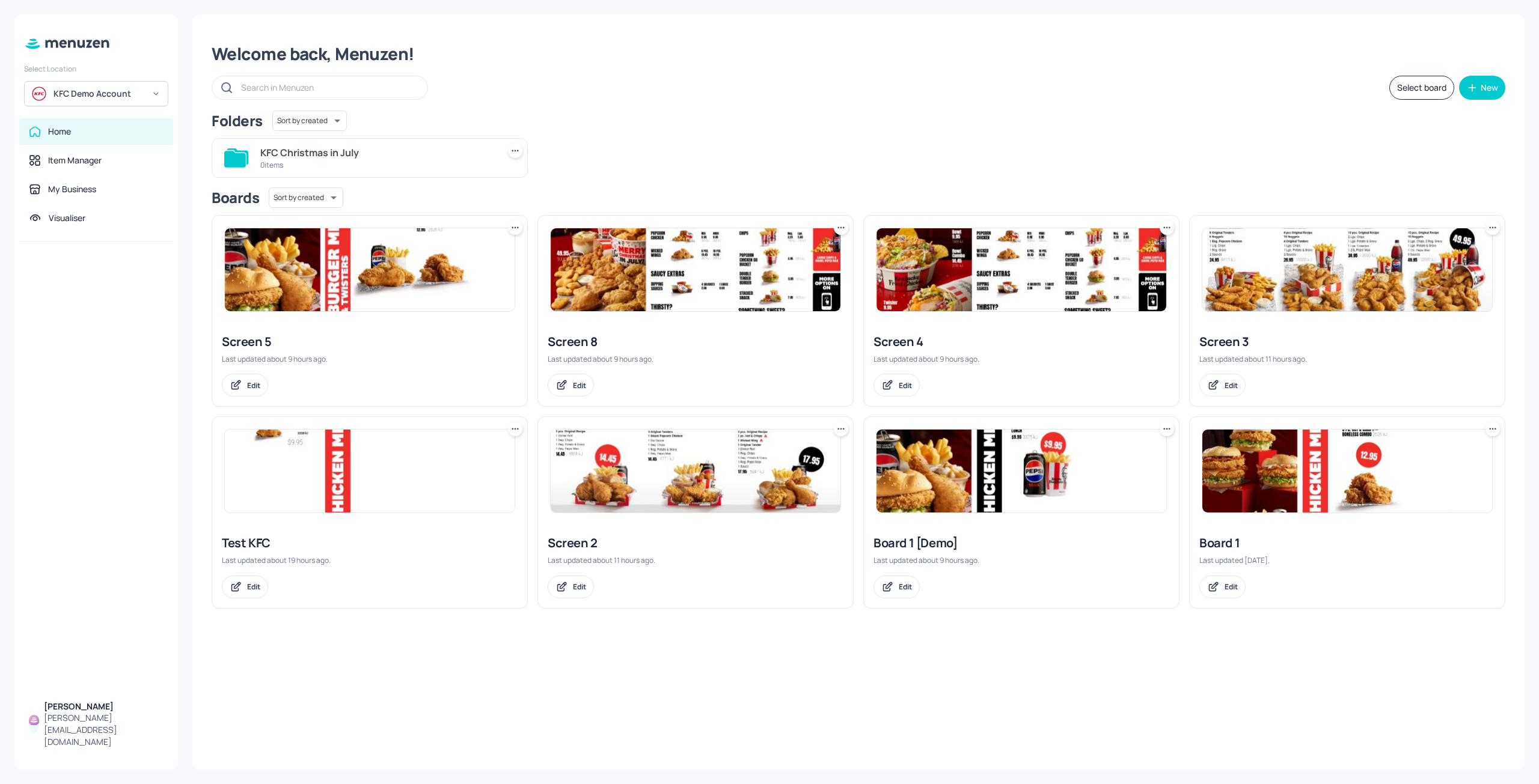
click at [1220, 262] on img at bounding box center [1347, 270] width 290 height 83
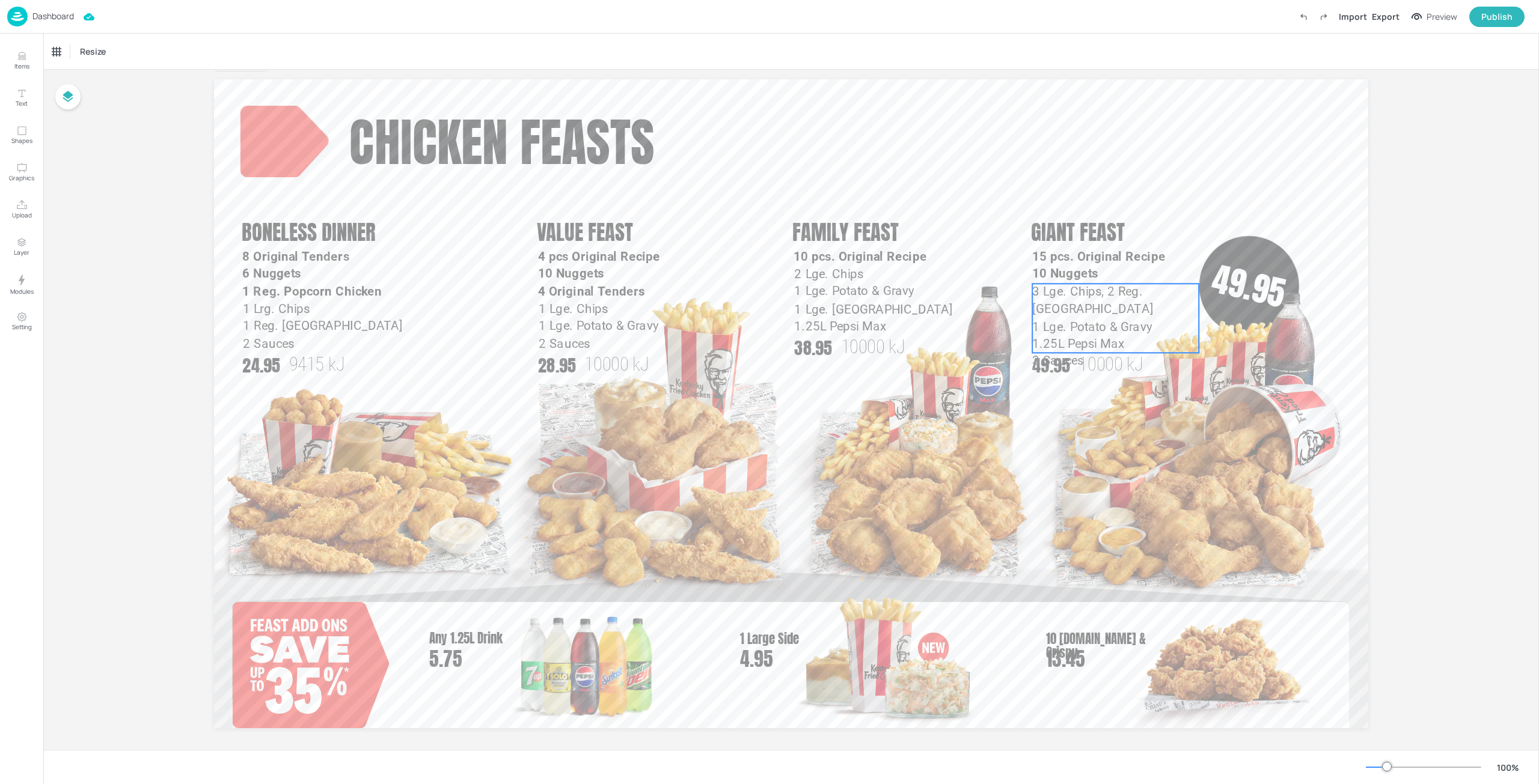
scroll to position [38, 0]
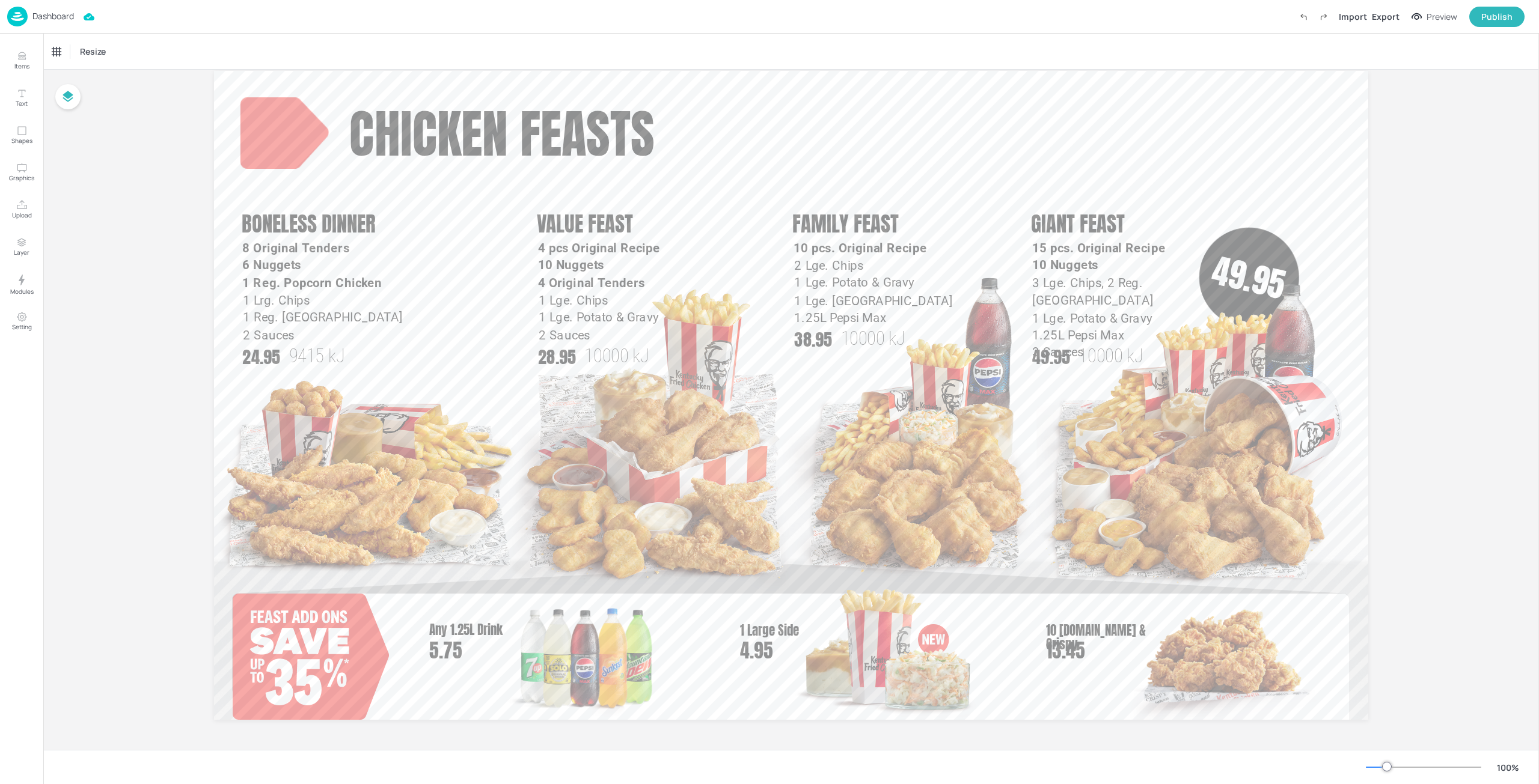
click at [46, 25] on div "Dashboard" at bounding box center [40, 16] width 67 height 20
